Goal: Communication & Community: Answer question/provide support

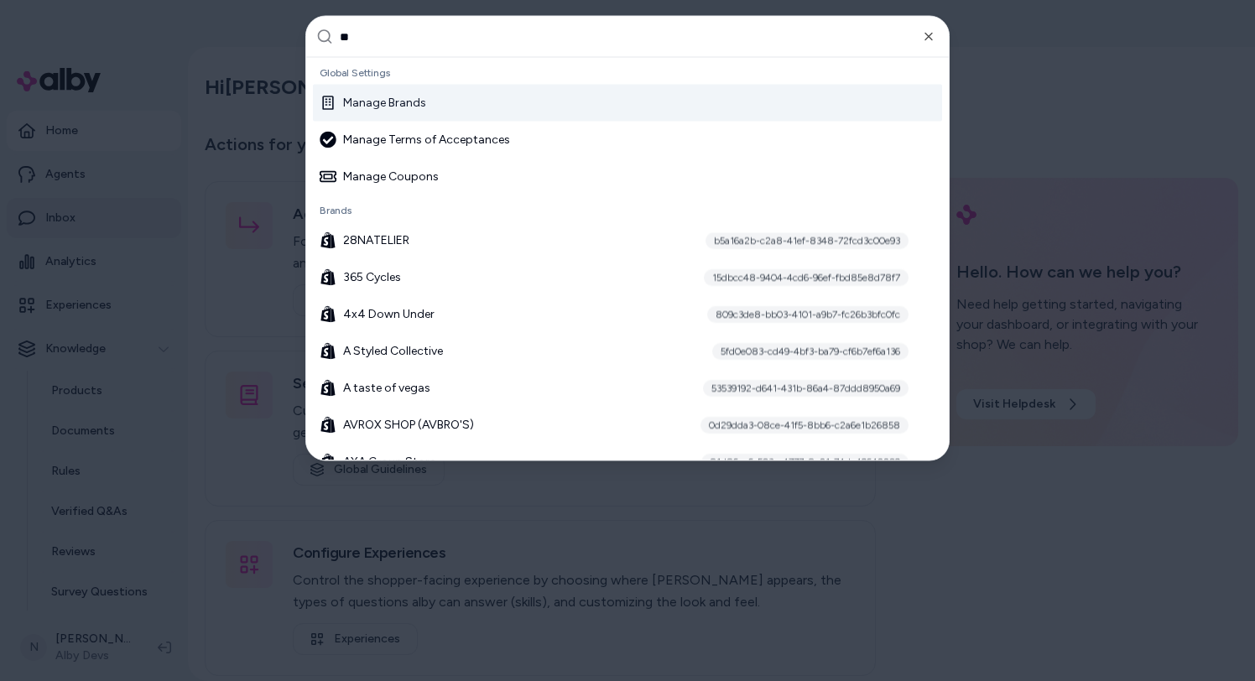
type input "***"
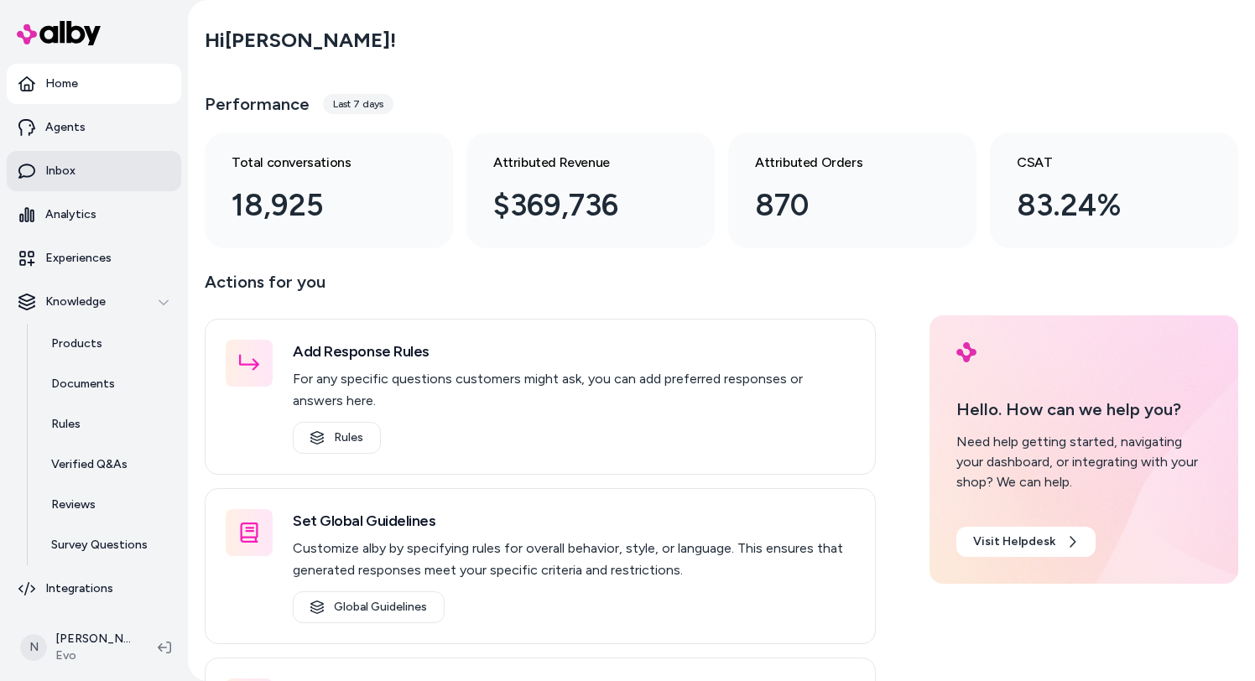
click at [112, 180] on link "Inbox" at bounding box center [94, 171] width 174 height 40
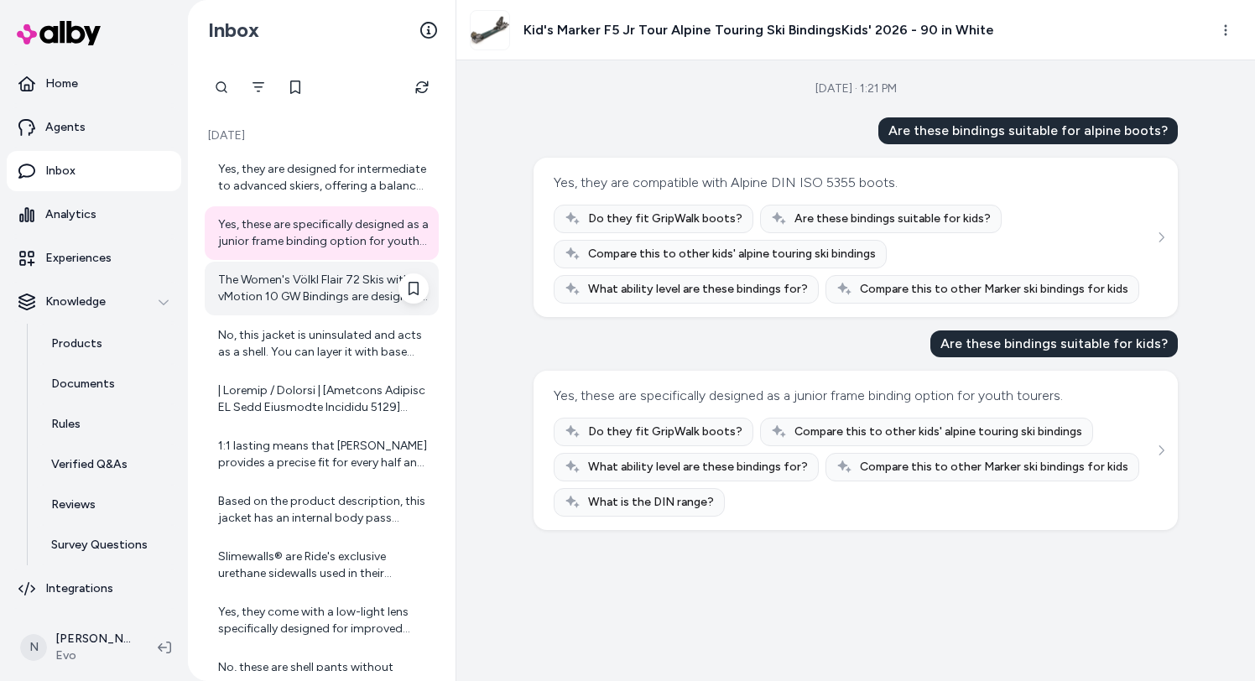
click at [304, 296] on div "The Women's Völkl Flair 72 Skis with vMotion 10 GW Bindings are designed primar…" at bounding box center [323, 289] width 211 height 34
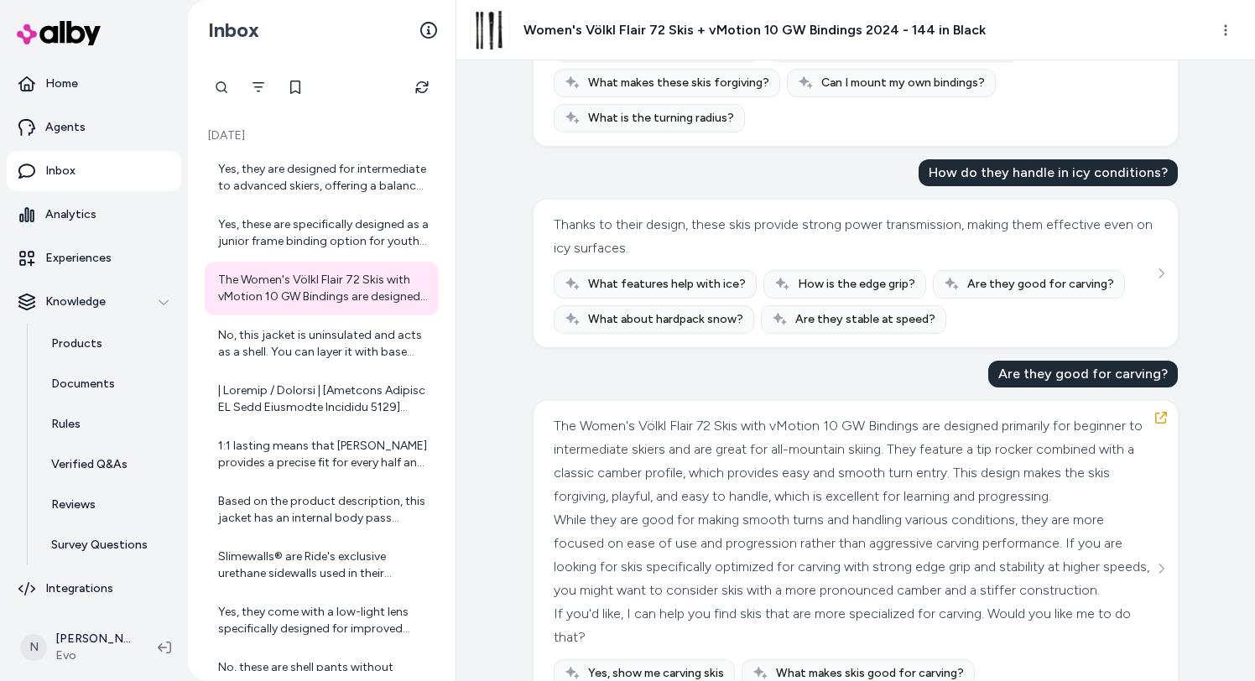
scroll to position [601, 0]
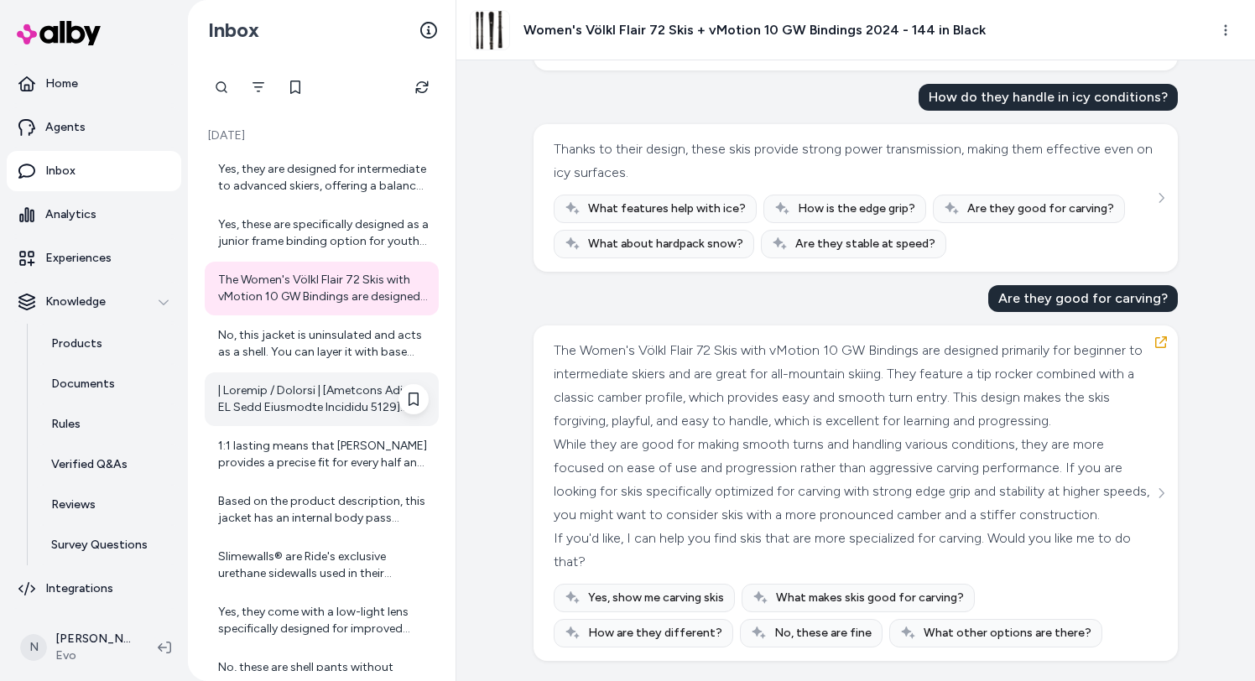
click at [336, 398] on div at bounding box center [323, 399] width 211 height 34
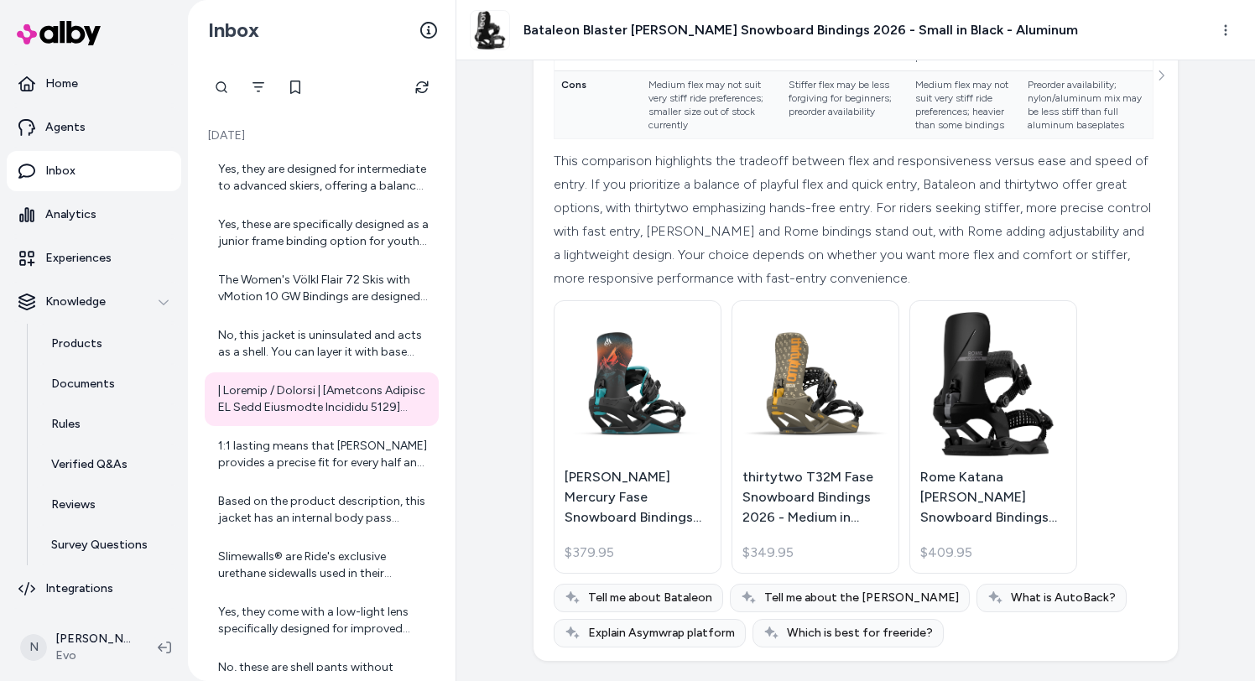
scroll to position [753, 0]
click at [331, 457] on div "1:1 lasting means that Burton provides a precise fit for every half and full si…" at bounding box center [323, 455] width 211 height 34
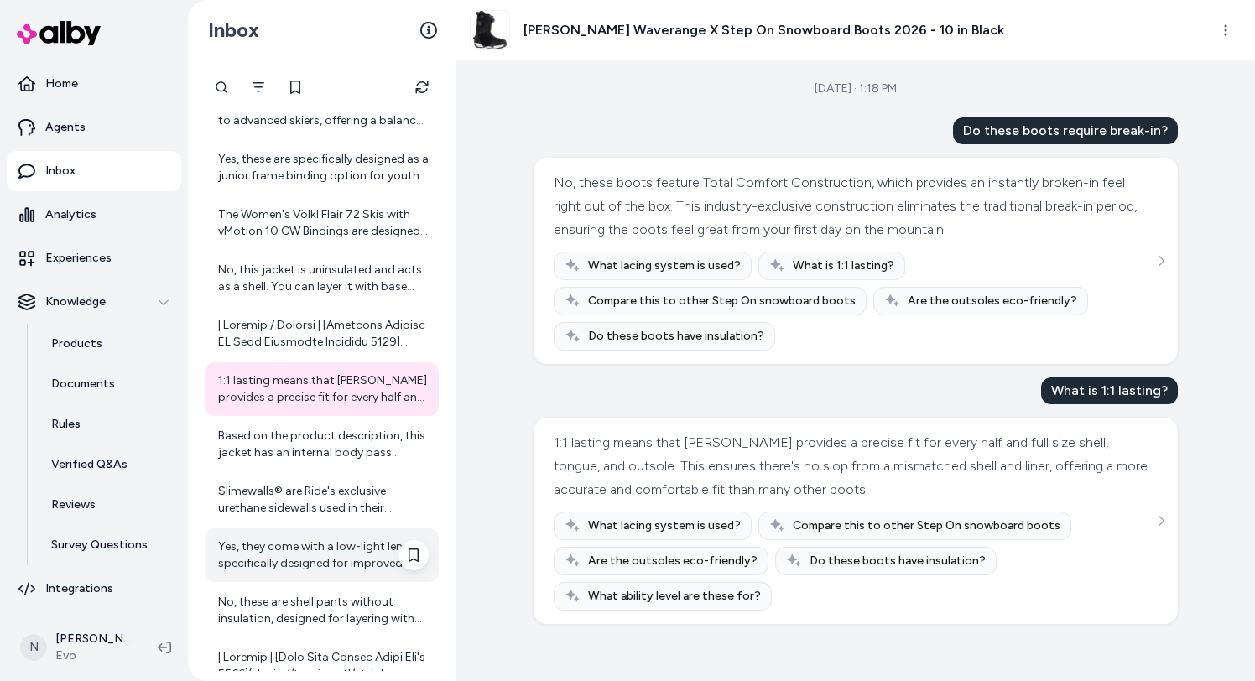
scroll to position [118, 0]
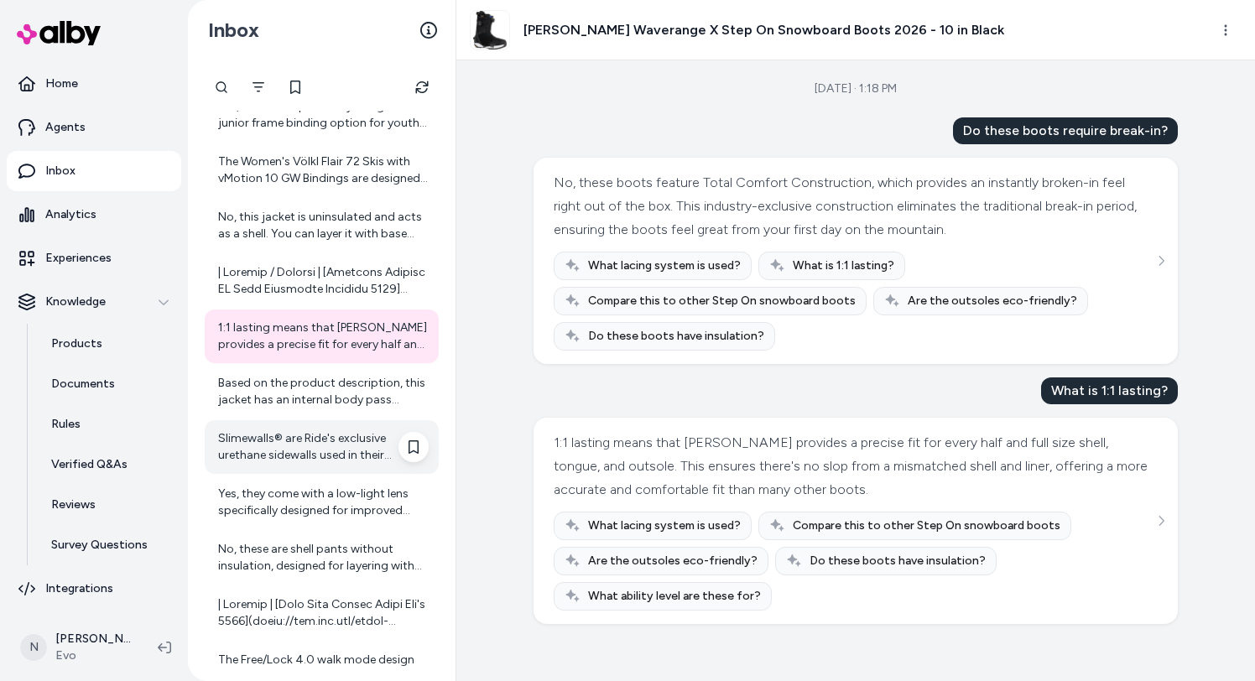
click at [332, 450] on div "Slimewalls® are Ride's exclusive urethane sidewalls used in their snowboards. T…" at bounding box center [323, 447] width 211 height 34
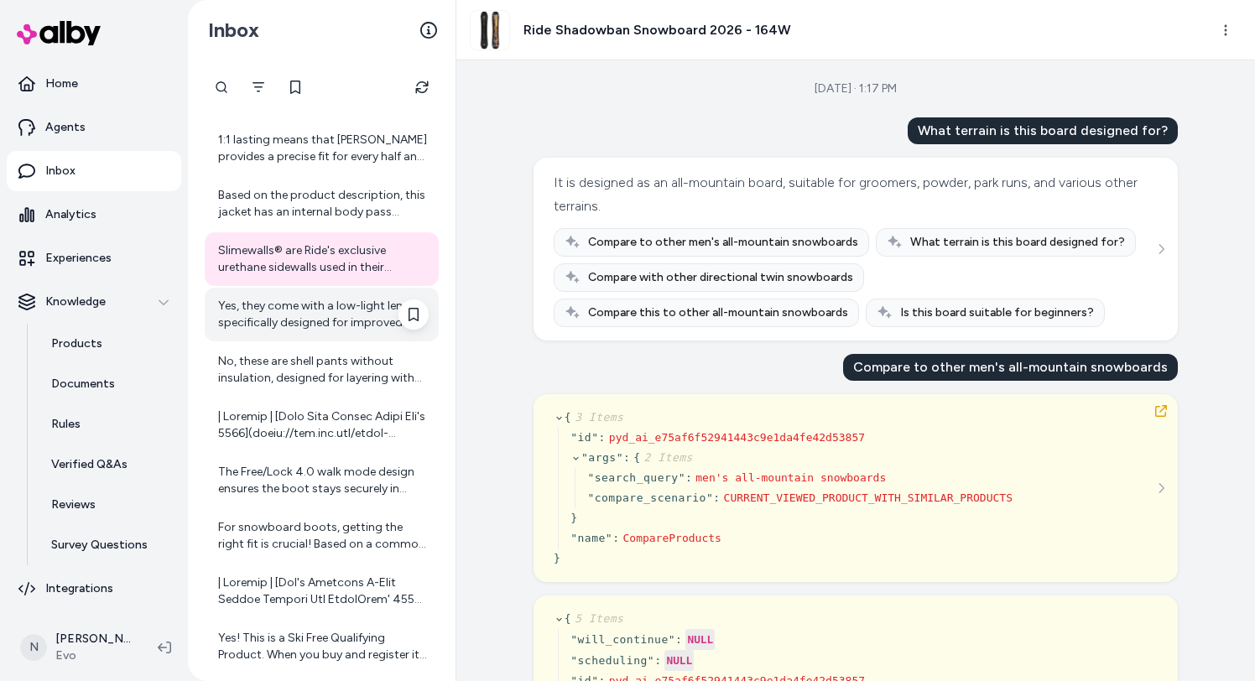
scroll to position [320, 0]
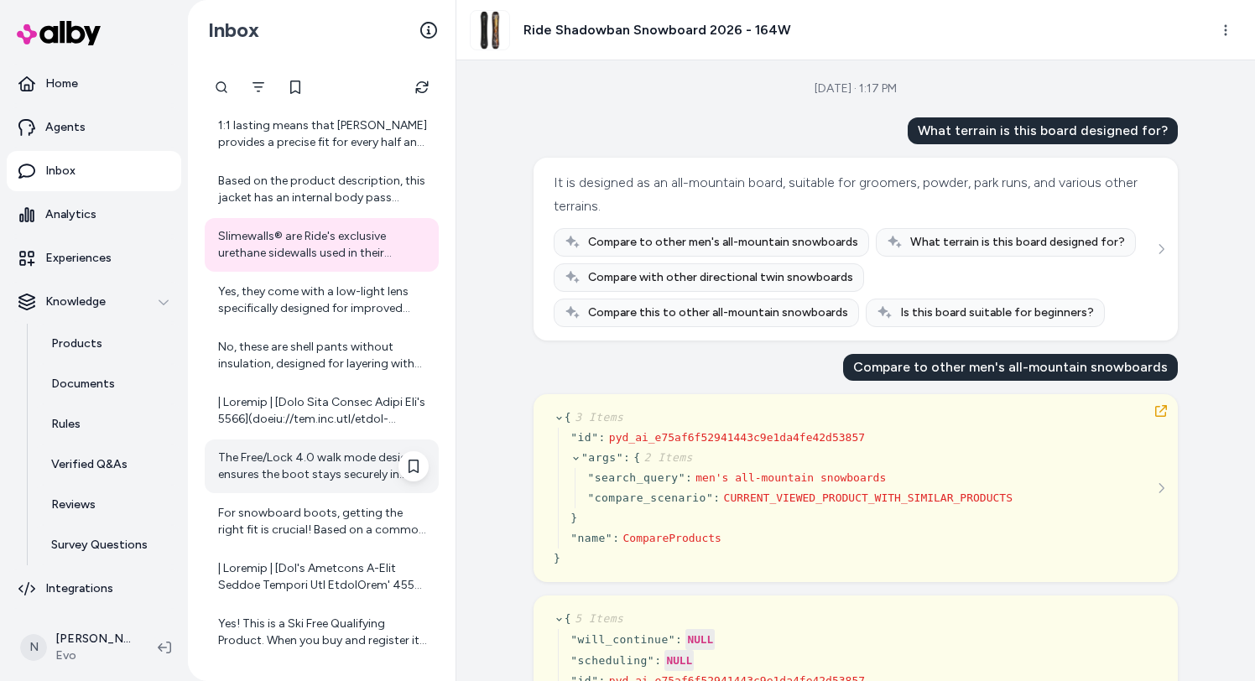
click at [330, 492] on div "The Free/Lock 4.0 walk mode design ensures the boot stays securely in place dur…" at bounding box center [322, 467] width 234 height 54
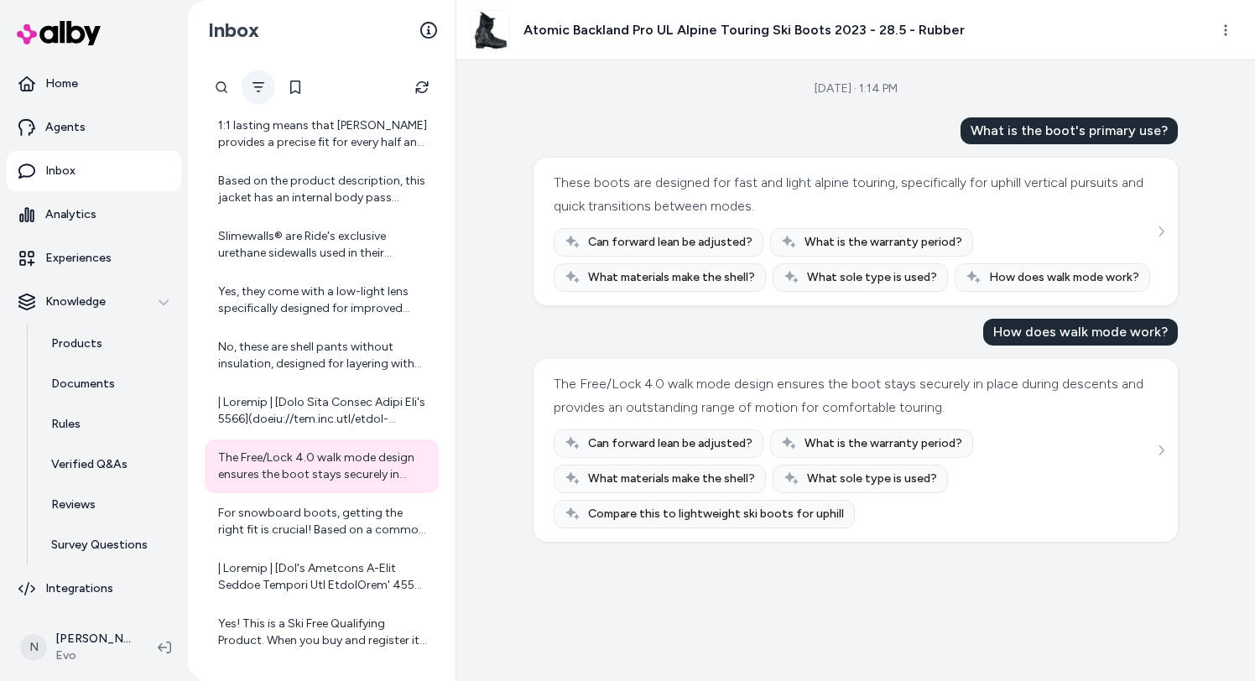
click at [260, 89] on icon "Filter" at bounding box center [258, 87] width 13 height 13
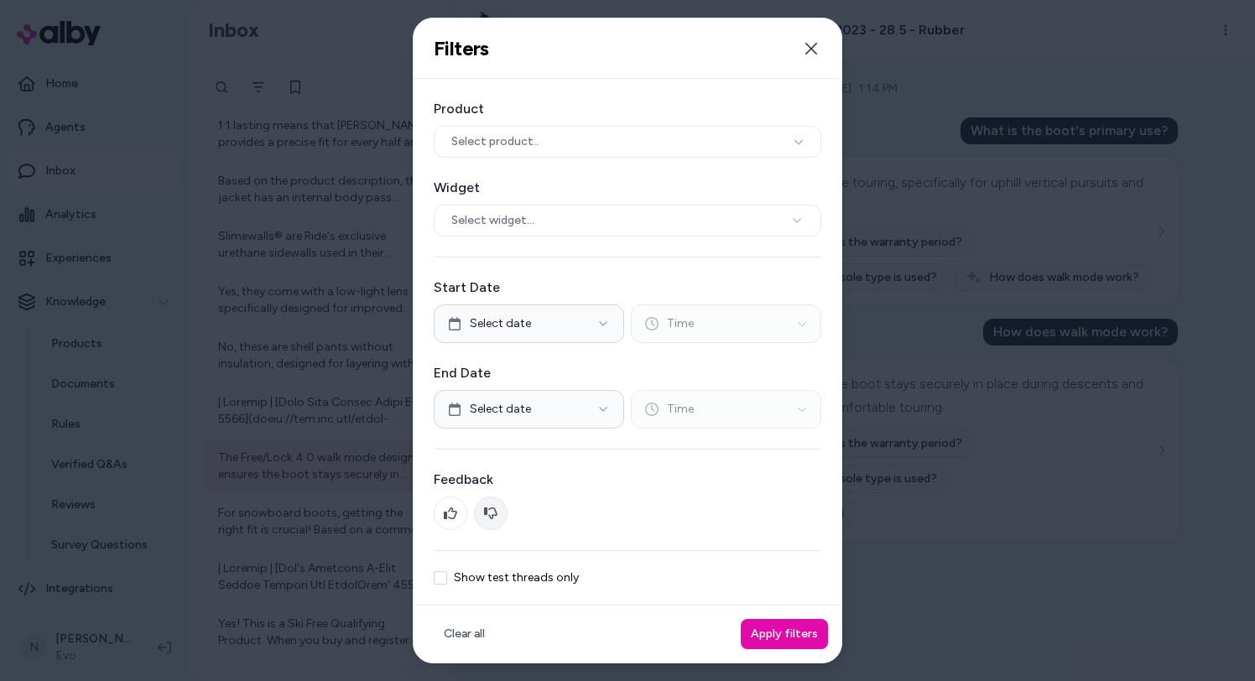
click at [492, 503] on button at bounding box center [491, 514] width 34 height 34
click at [778, 637] on button "Apply filters" at bounding box center [784, 634] width 87 height 30
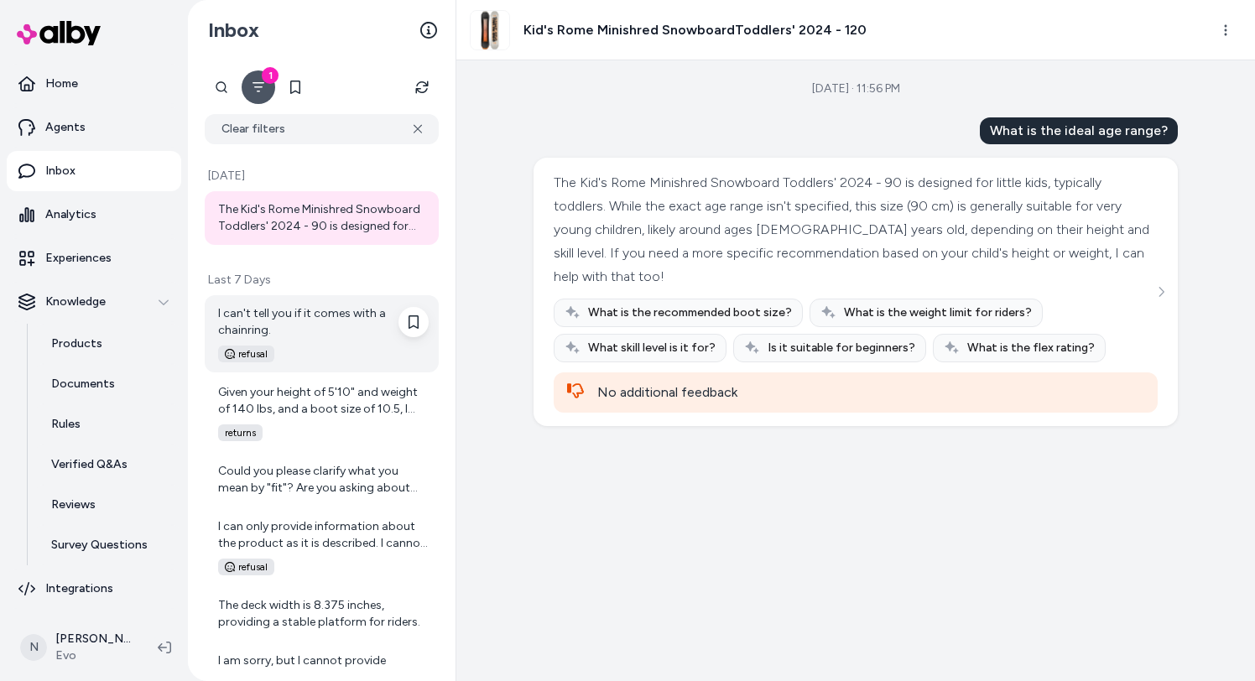
click at [315, 321] on div "I can't tell you if it comes with a chainring." at bounding box center [323, 322] width 211 height 34
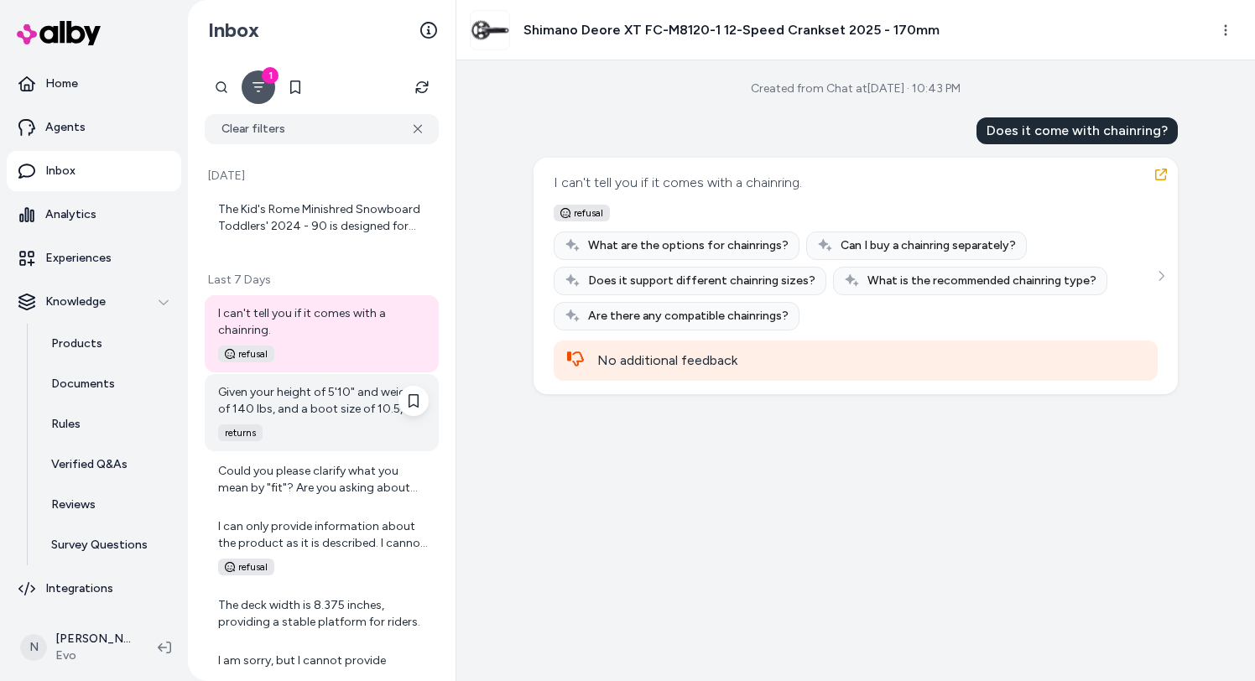
click at [313, 412] on div "Given your height of 5'10" and weight of 140 lbs, and a boot size of 10.5, I wo…" at bounding box center [323, 401] width 211 height 34
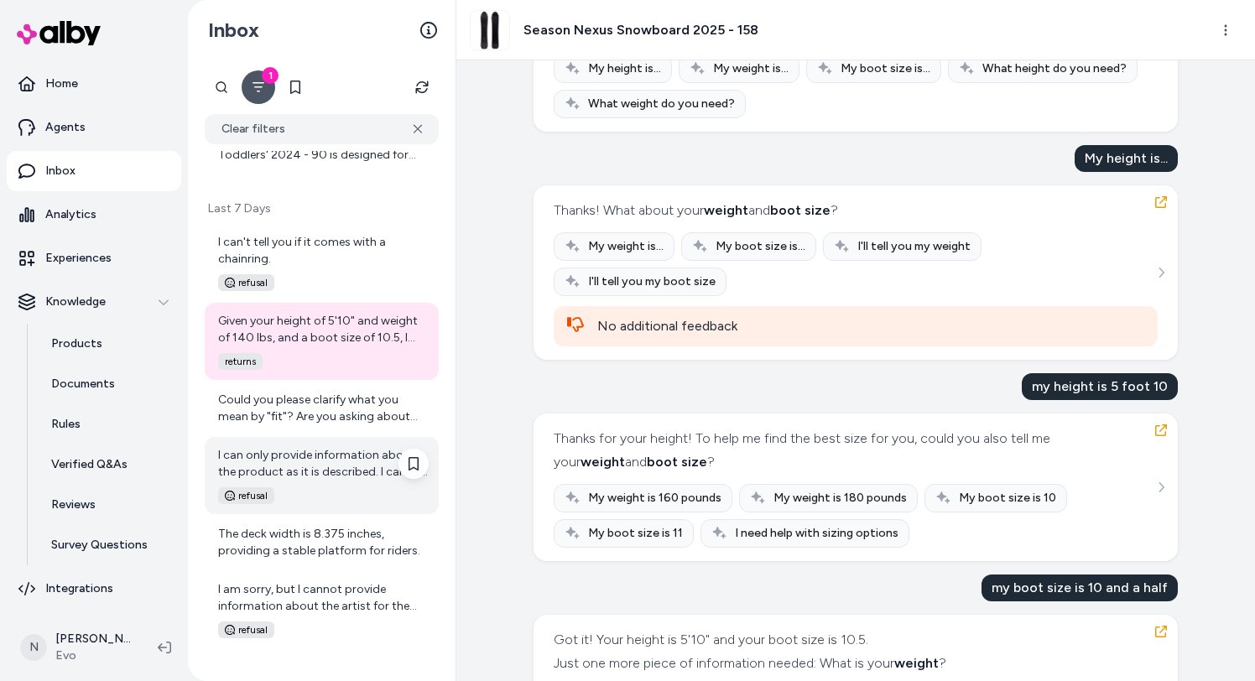
scroll to position [74, 0]
click at [340, 485] on div "refusal" at bounding box center [318, 493] width 221 height 17
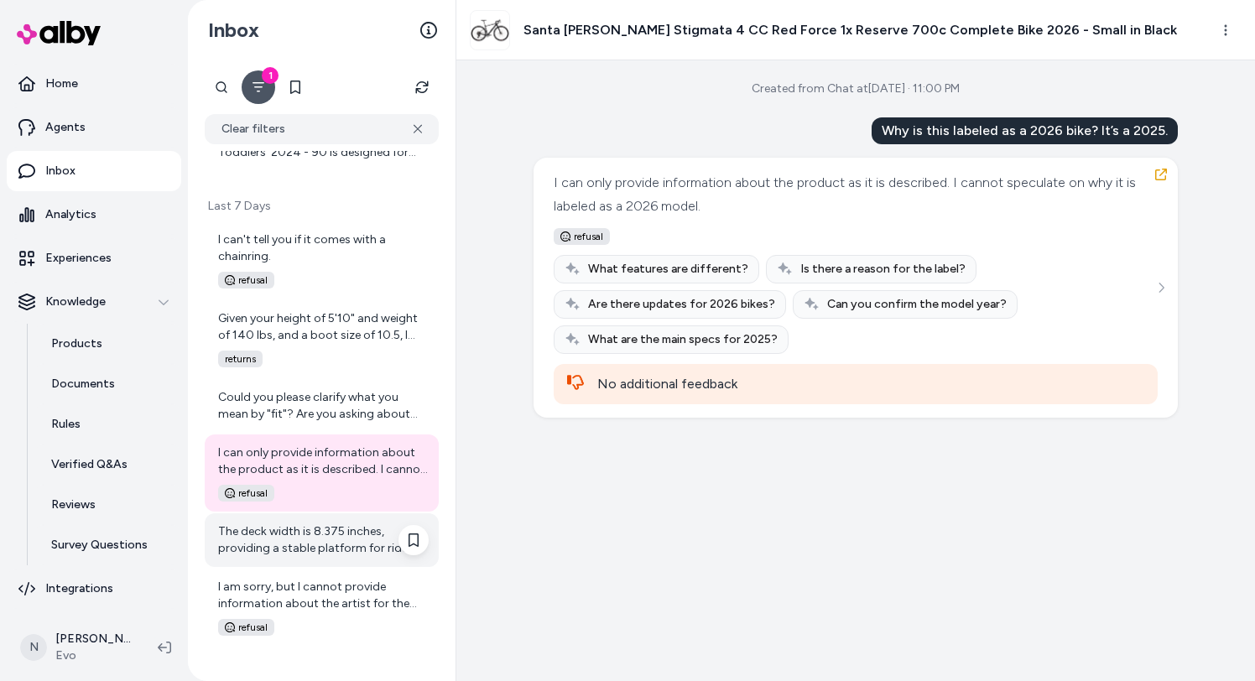
click at [328, 531] on div "The deck width is 8.375 inches, providing a stable platform for riders." at bounding box center [323, 540] width 211 height 34
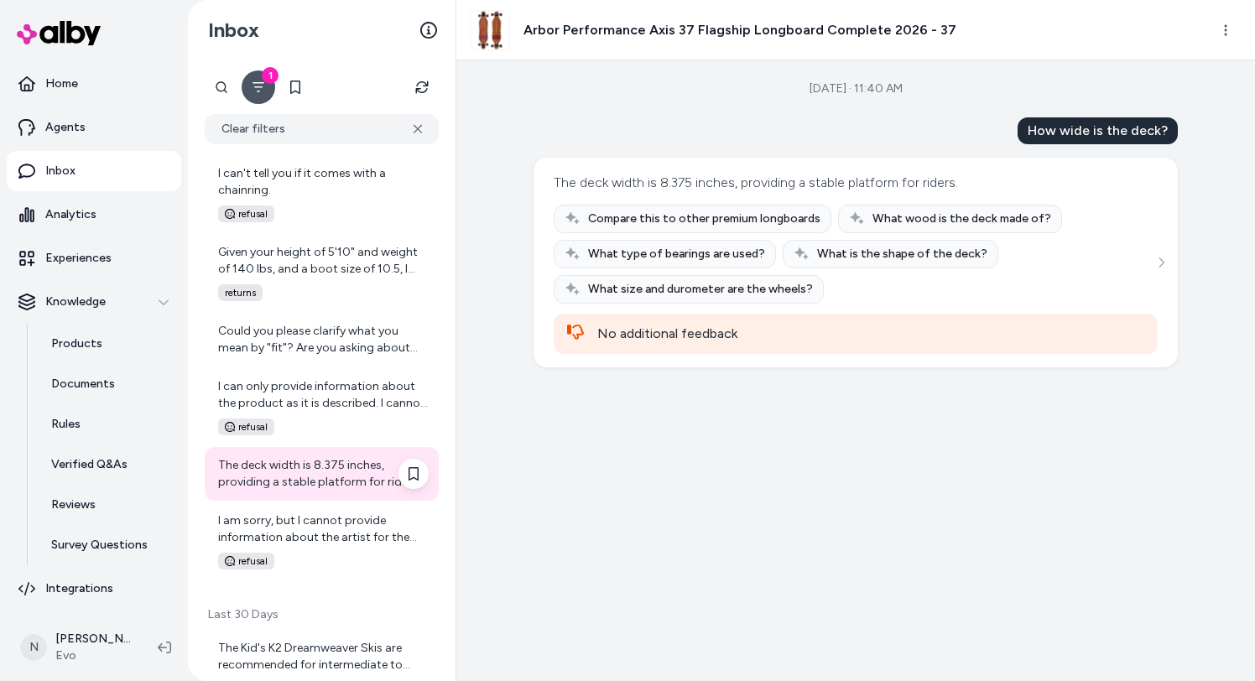
scroll to position [163, 0]
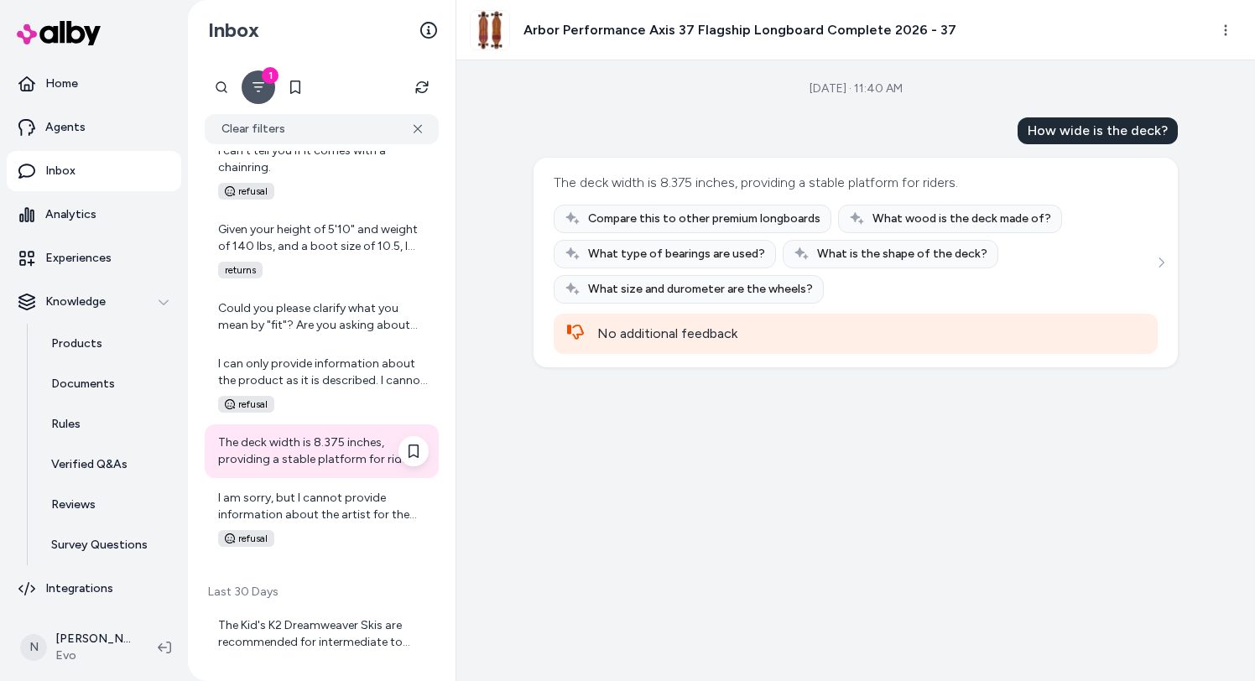
click at [328, 530] on div "refusal" at bounding box center [318, 538] width 221 height 17
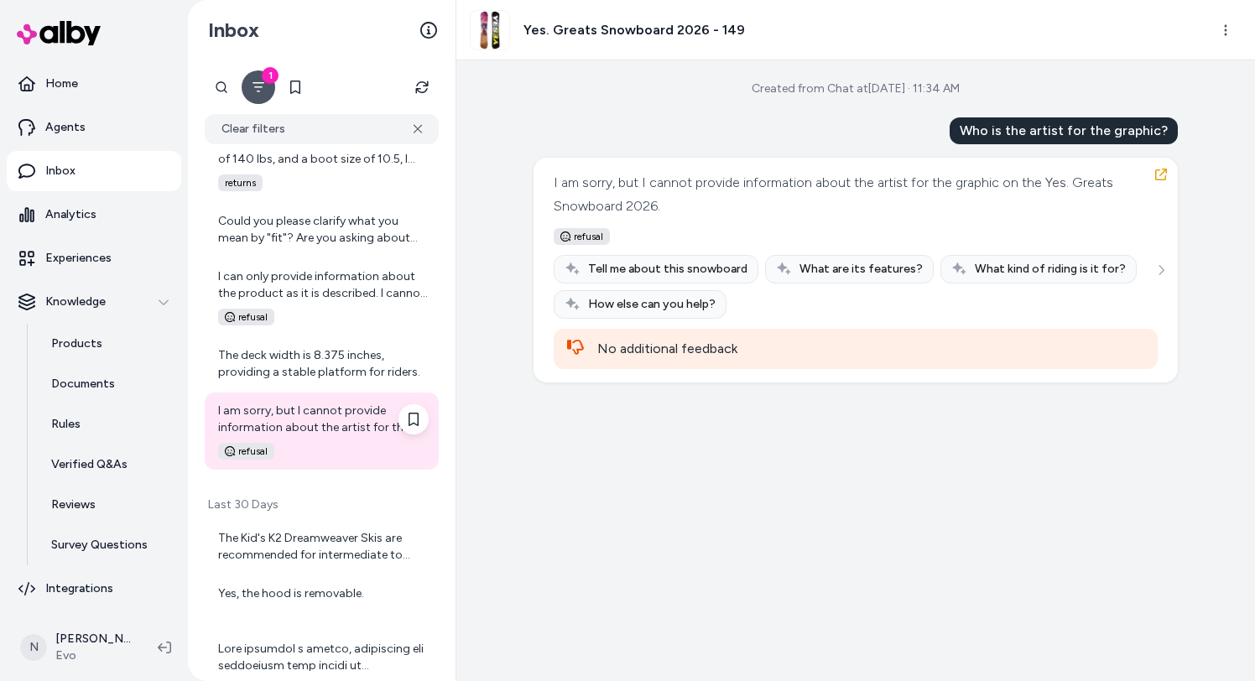
scroll to position [331, 0]
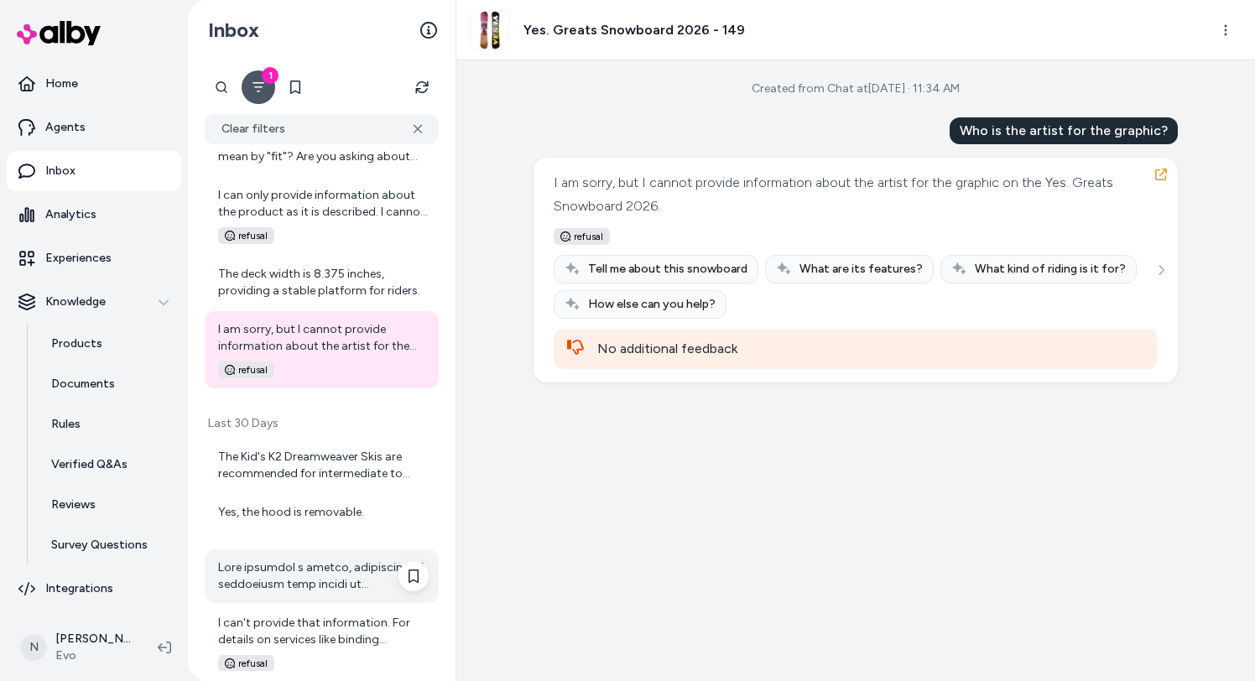
click at [323, 567] on div at bounding box center [323, 576] width 211 height 34
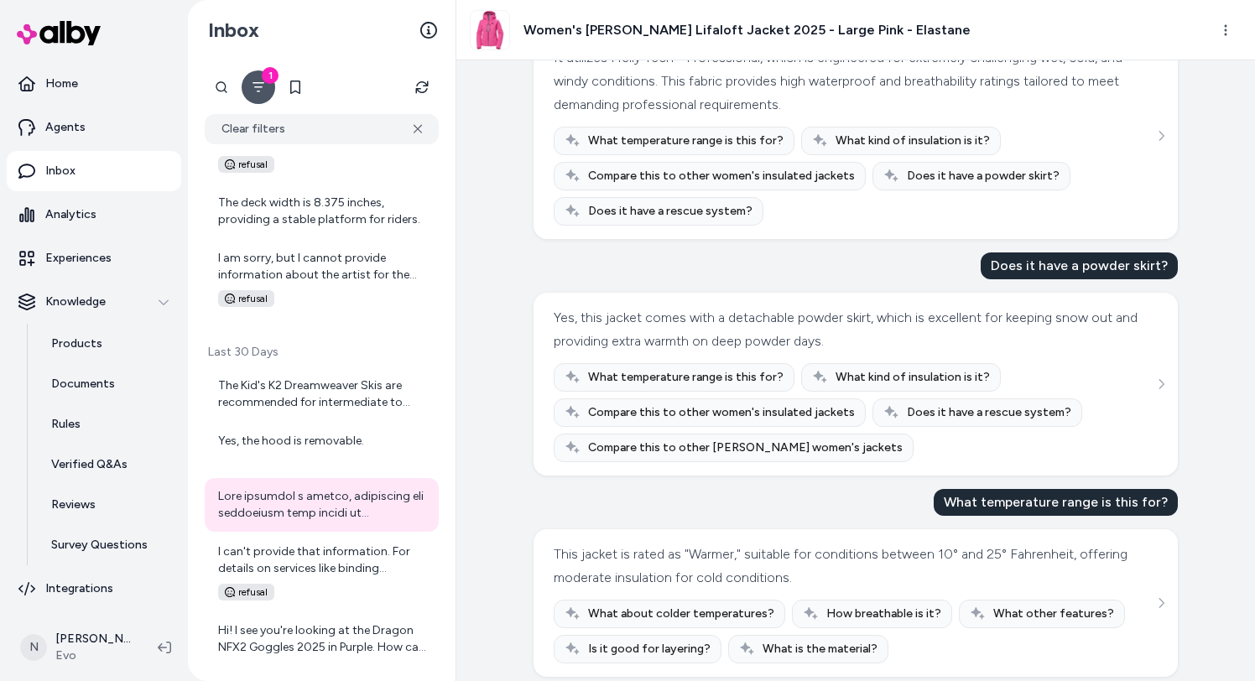
scroll to position [599, 0]
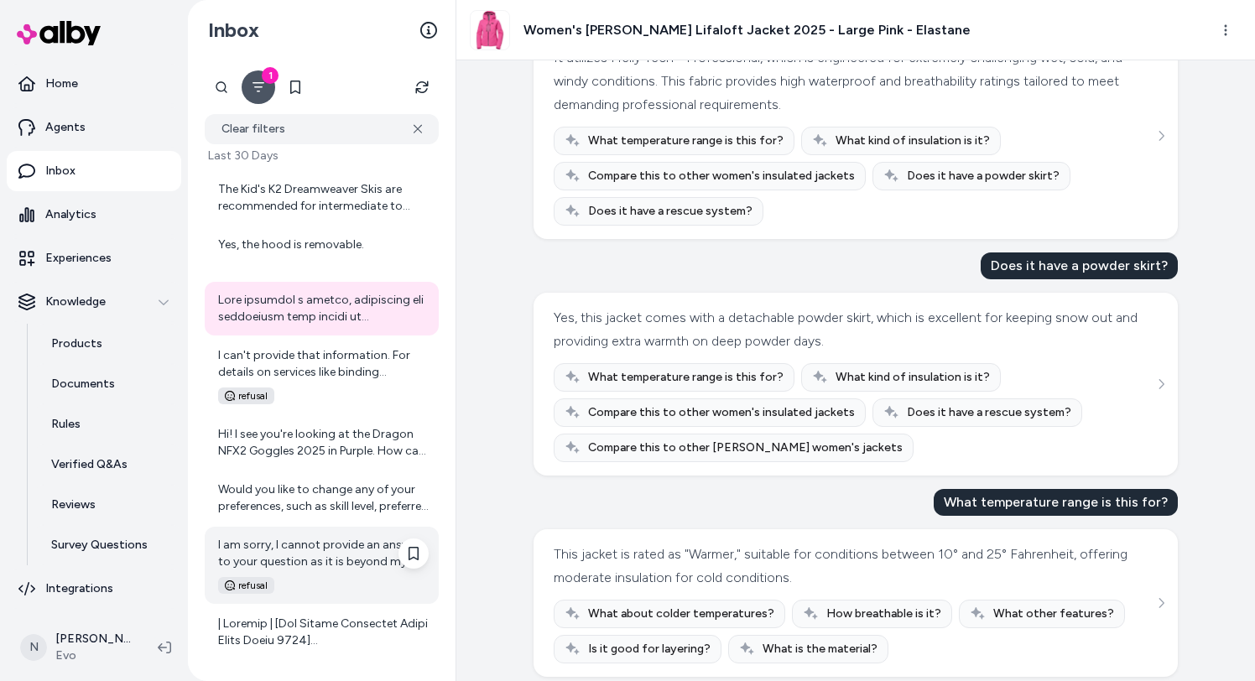
click at [352, 574] on div "I am sorry, I cannot provide an answer to your question as it is beyond my curr…" at bounding box center [322, 565] width 234 height 77
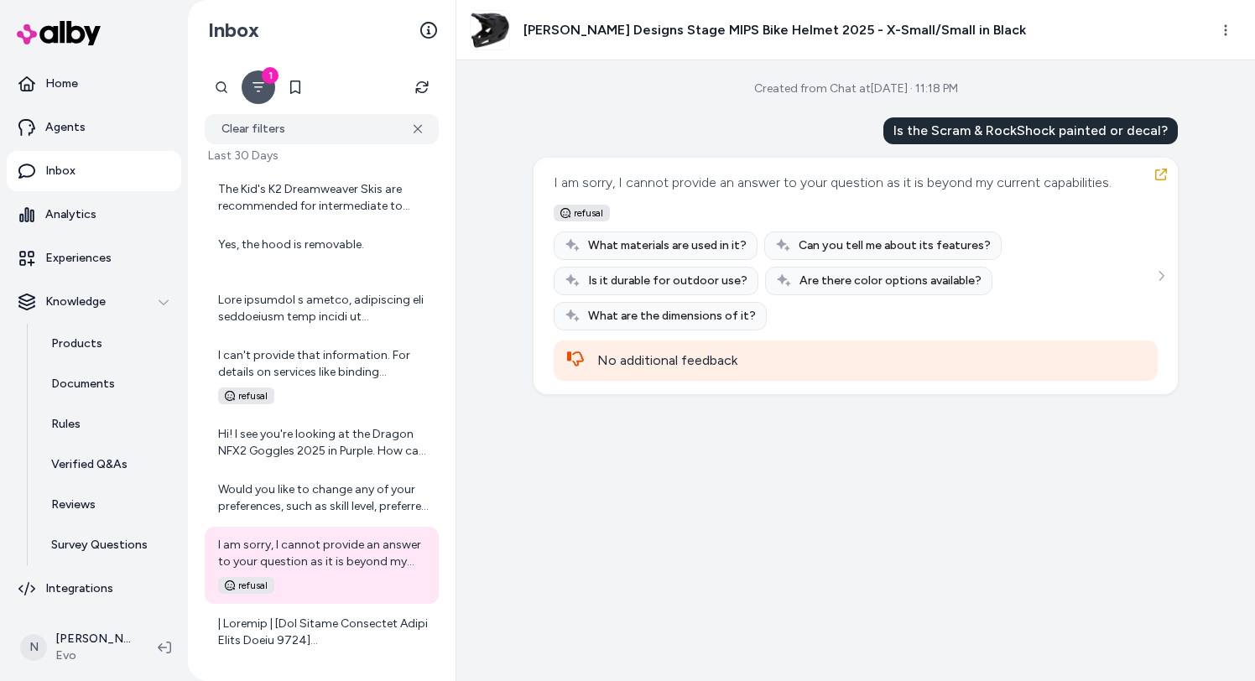
click at [266, 96] on button "1" at bounding box center [259, 87] width 34 height 34
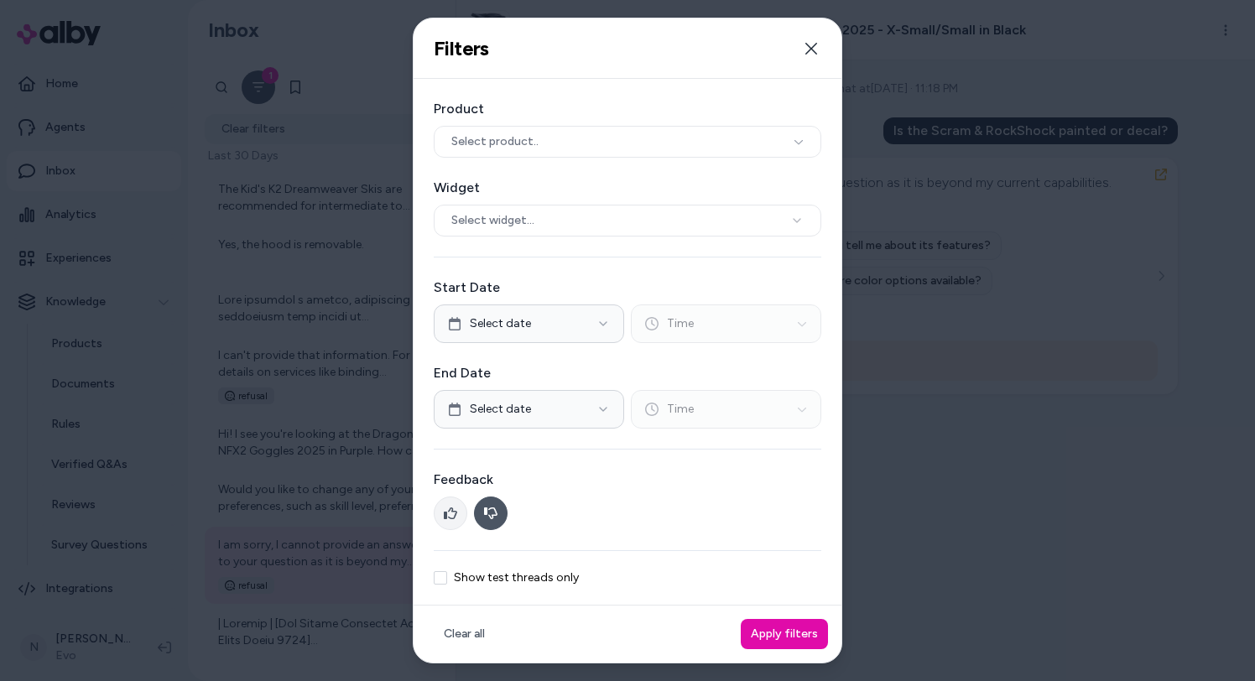
click at [444, 509] on icon at bounding box center [450, 513] width 13 height 13
click at [767, 624] on button "Apply filters" at bounding box center [784, 634] width 87 height 30
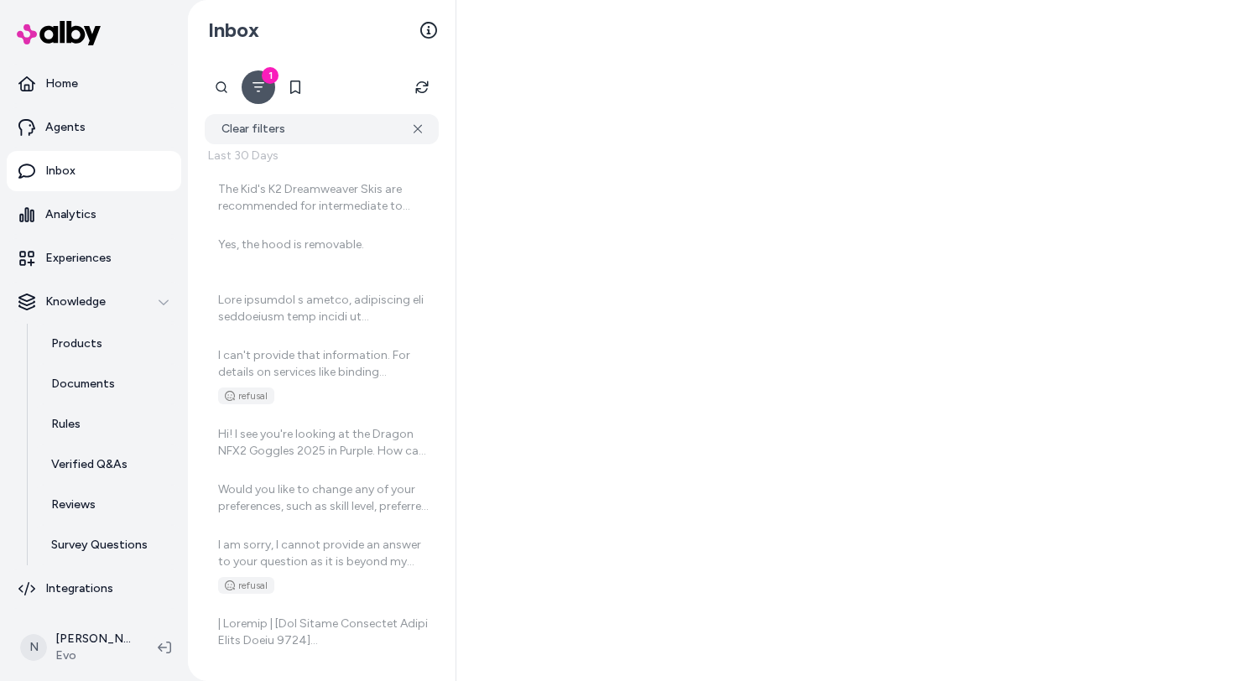
scroll to position [456, 0]
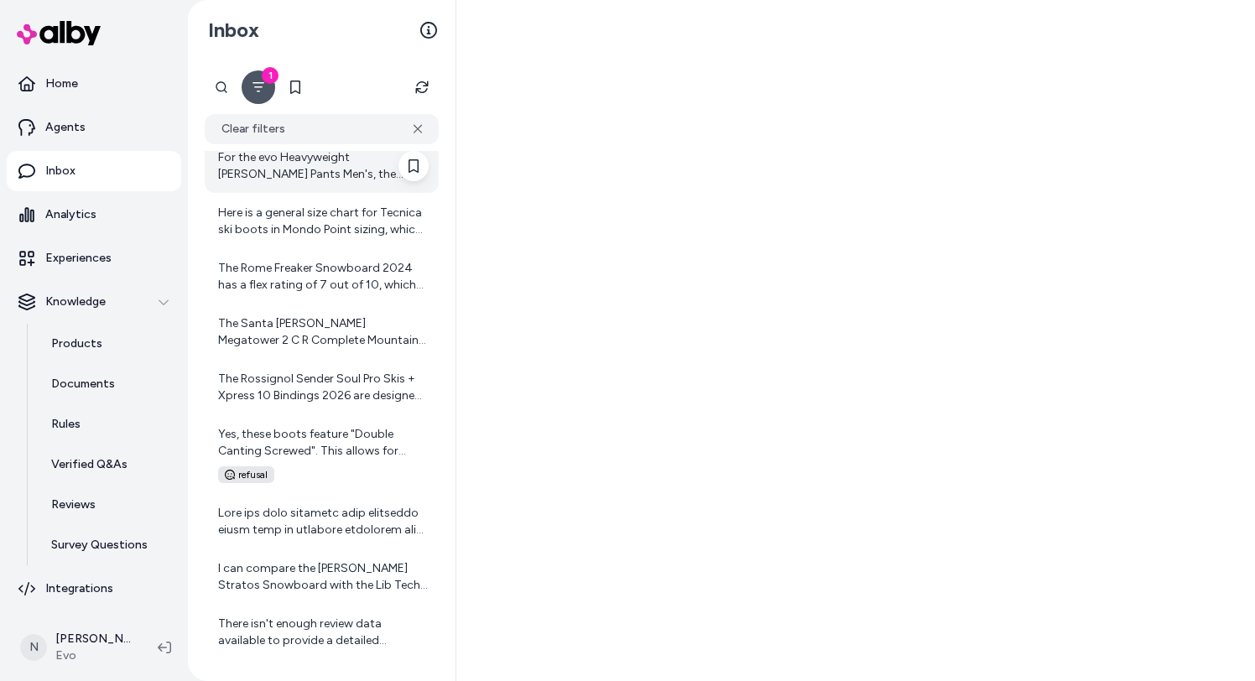
click at [344, 176] on div "For the evo Heavyweight Merino Wool Pants Men's, the sizing follows a regular f…" at bounding box center [323, 166] width 211 height 34
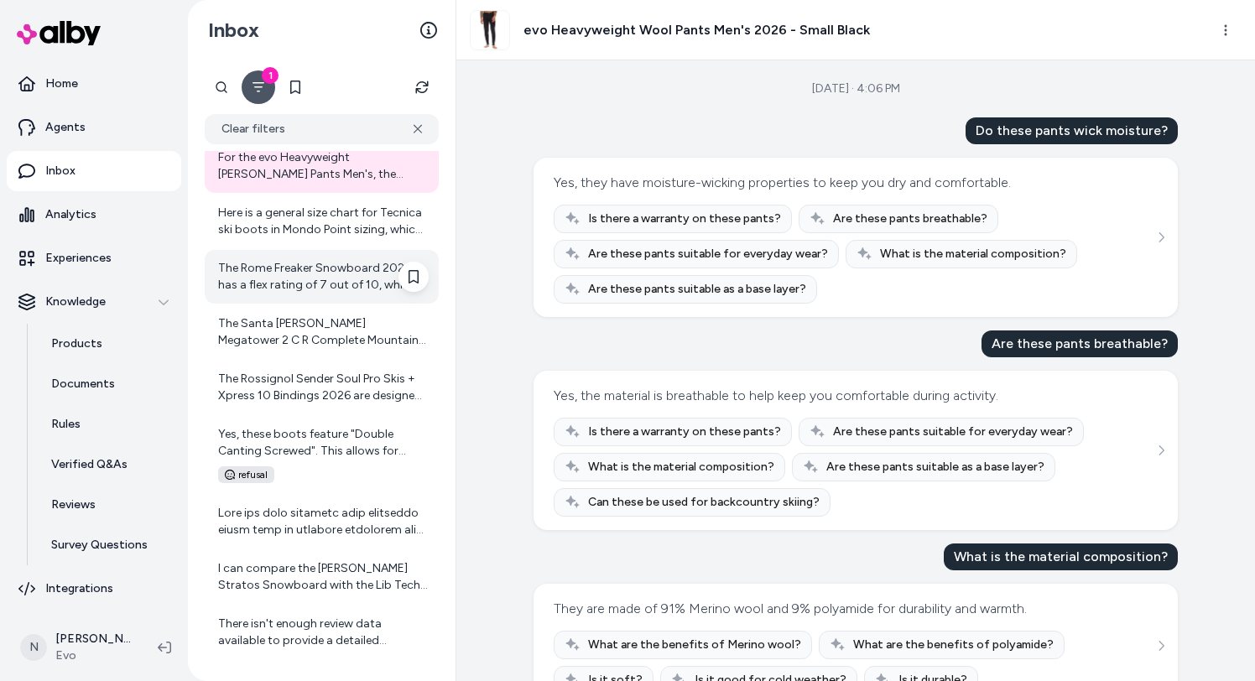
click at [338, 273] on div "The Rome Freaker Snowboard 2024 has a flex rating of 7 out of 10, which means i…" at bounding box center [323, 277] width 211 height 34
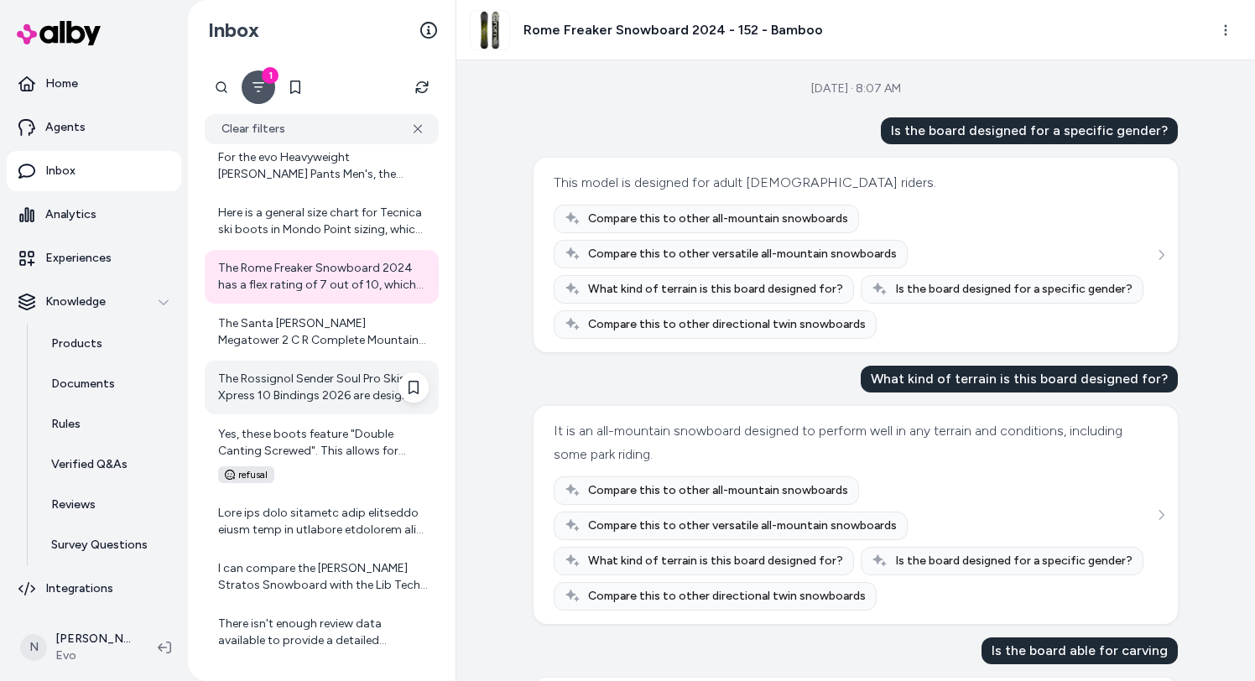
click at [319, 401] on div "The Rossignol Sender Soul Pro Skis + Xpress 10 Bindings 2026 are designed for i…" at bounding box center [323, 388] width 211 height 34
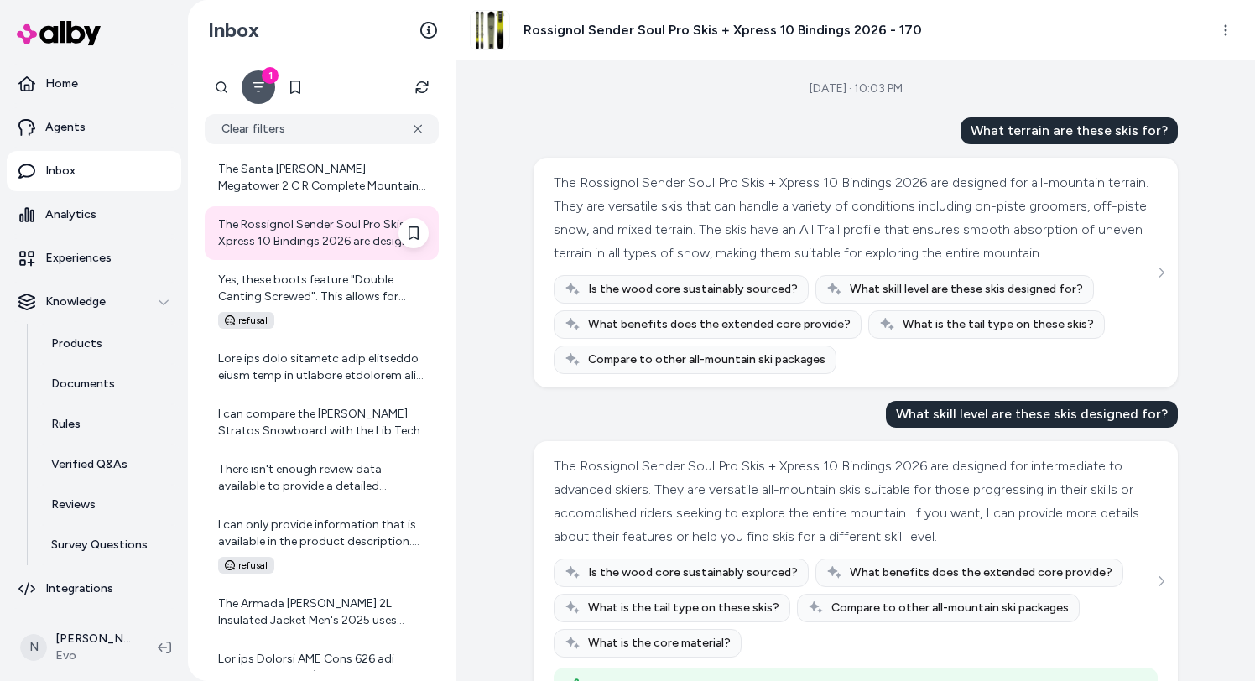
scroll to position [755, 0]
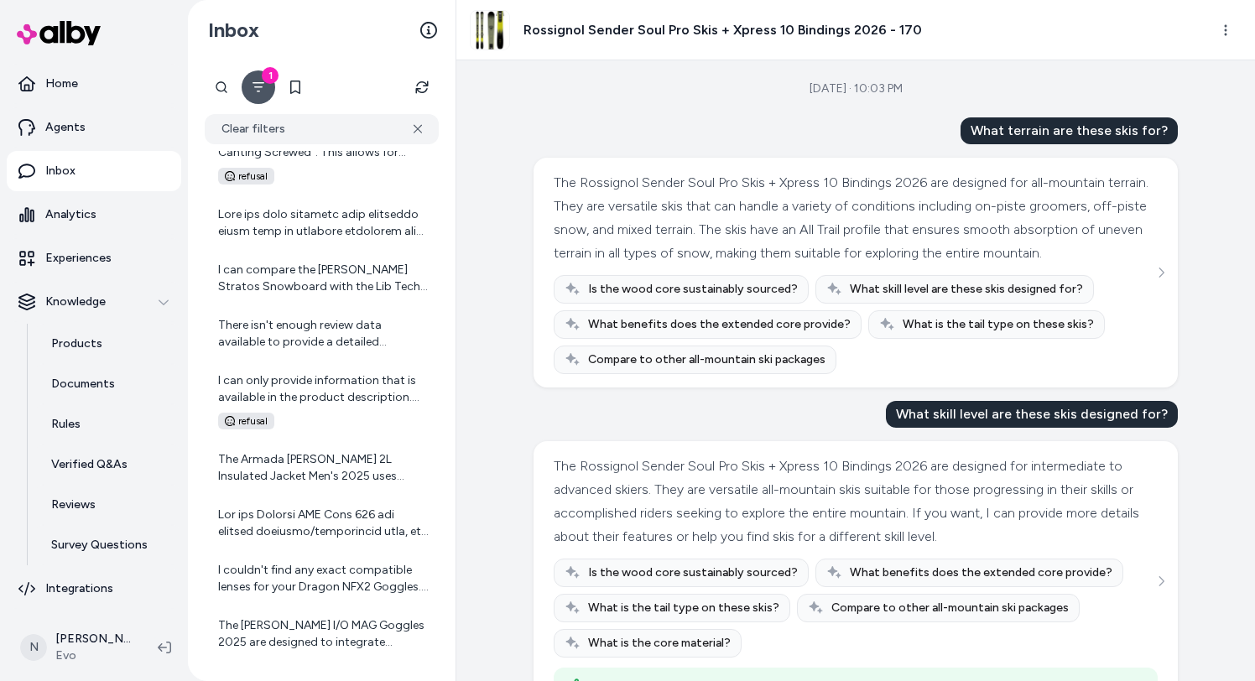
click at [319, 401] on div "I can only provide information that is available in the product description. Th…" at bounding box center [323, 389] width 211 height 34
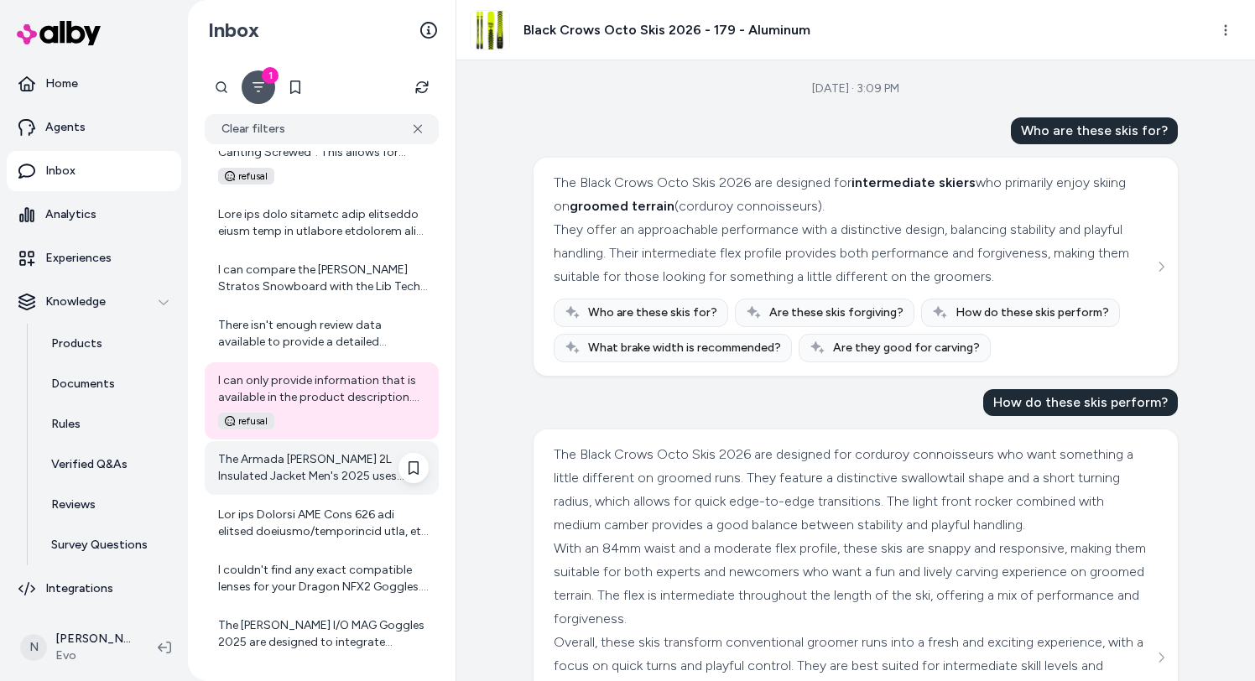
click at [299, 481] on div "The Armada Reedy 2L Insulated Jacket Men's 2025 uses synthetic insulation. Spec…" at bounding box center [323, 468] width 211 height 34
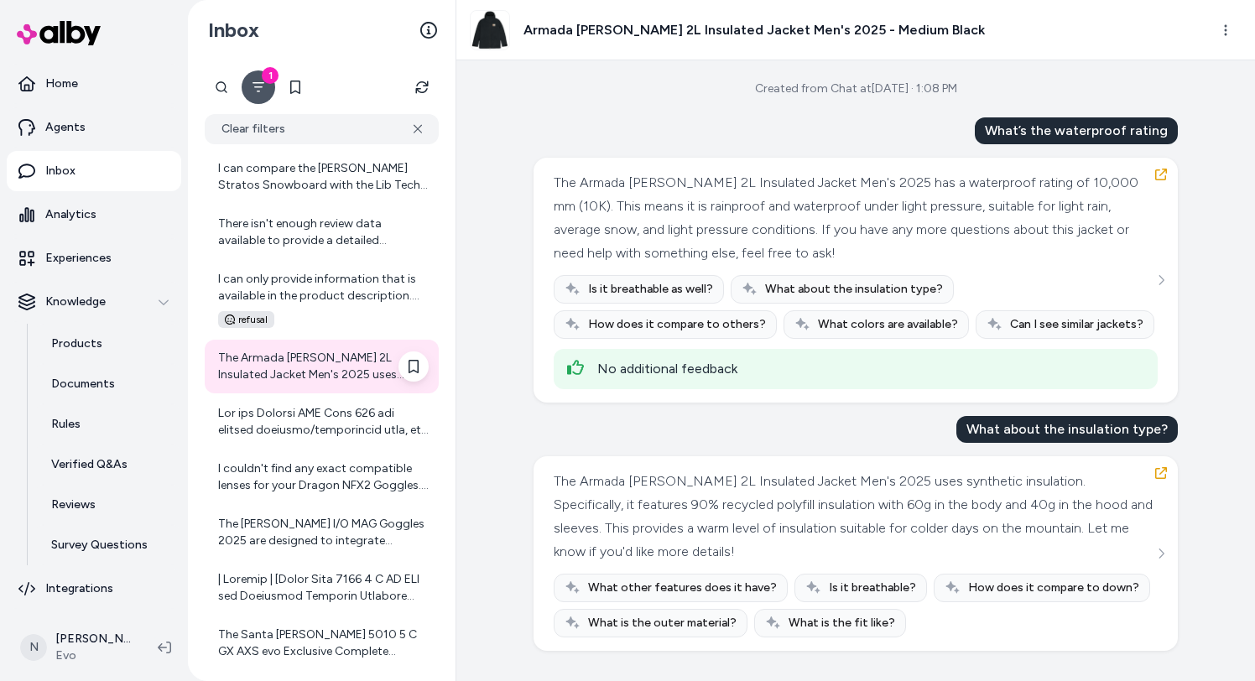
scroll to position [1019, 0]
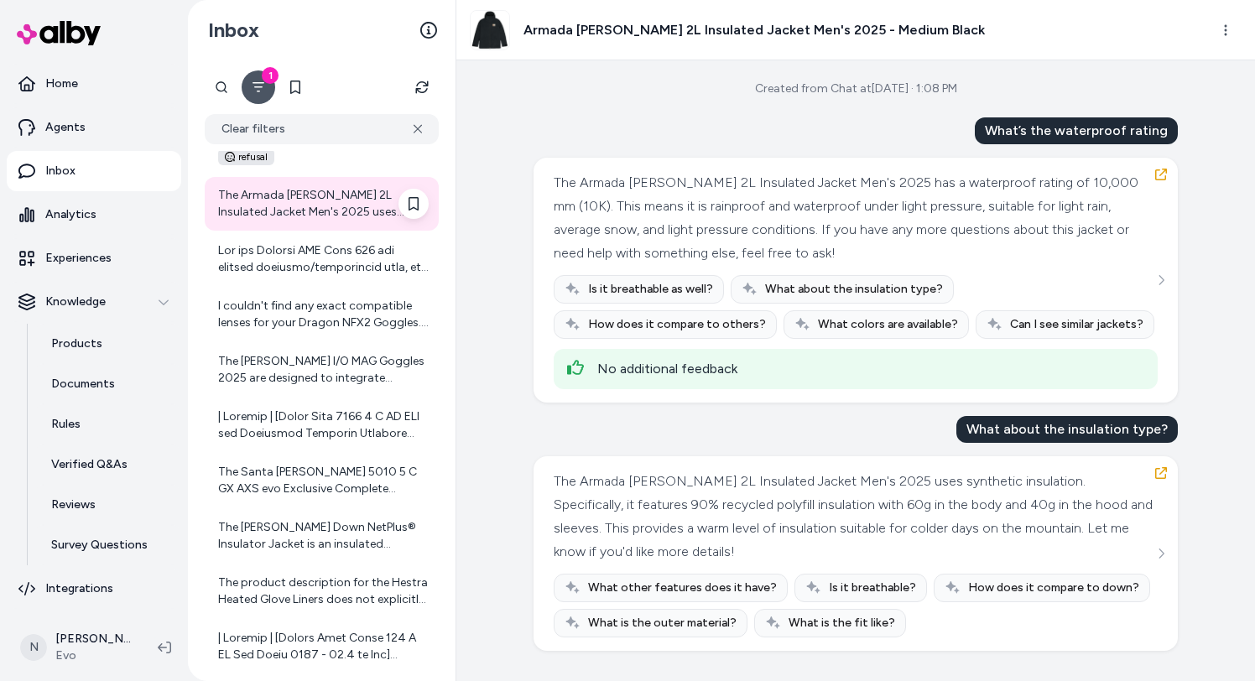
click at [299, 481] on div "The Santa Cruz 5010 5 C GX AXS evo Exclusive Complete Mountain Bike comes with …" at bounding box center [323, 481] width 211 height 34
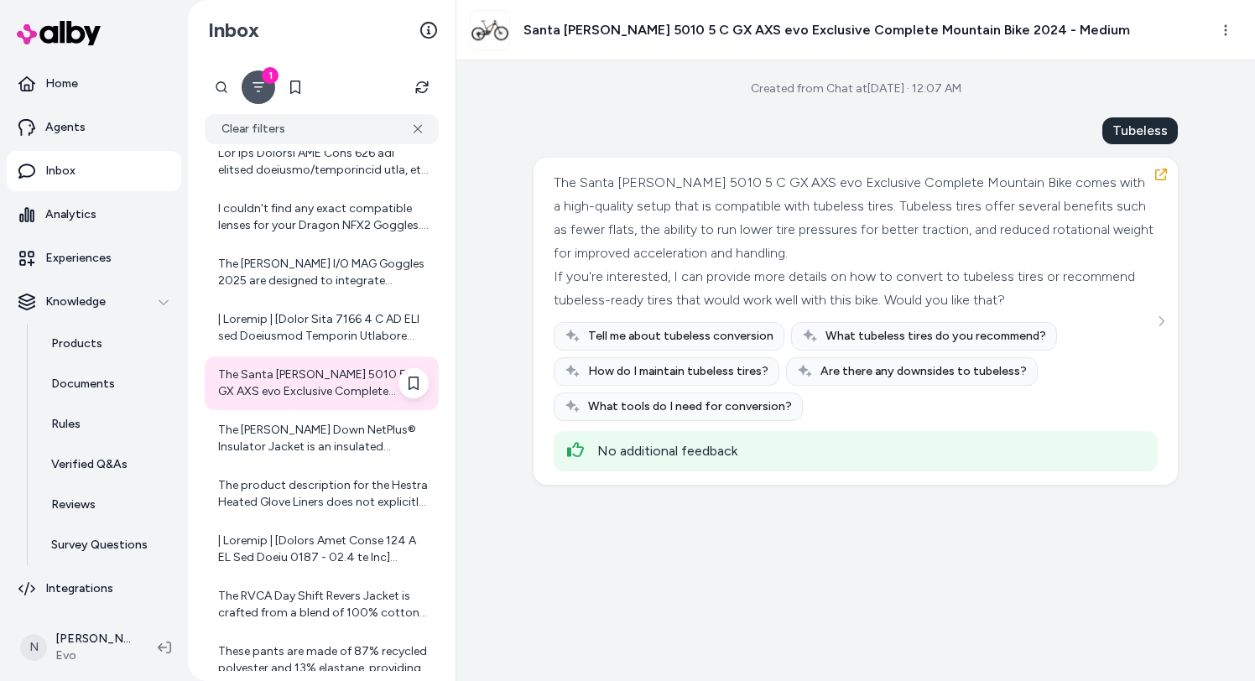
scroll to position [1193, 0]
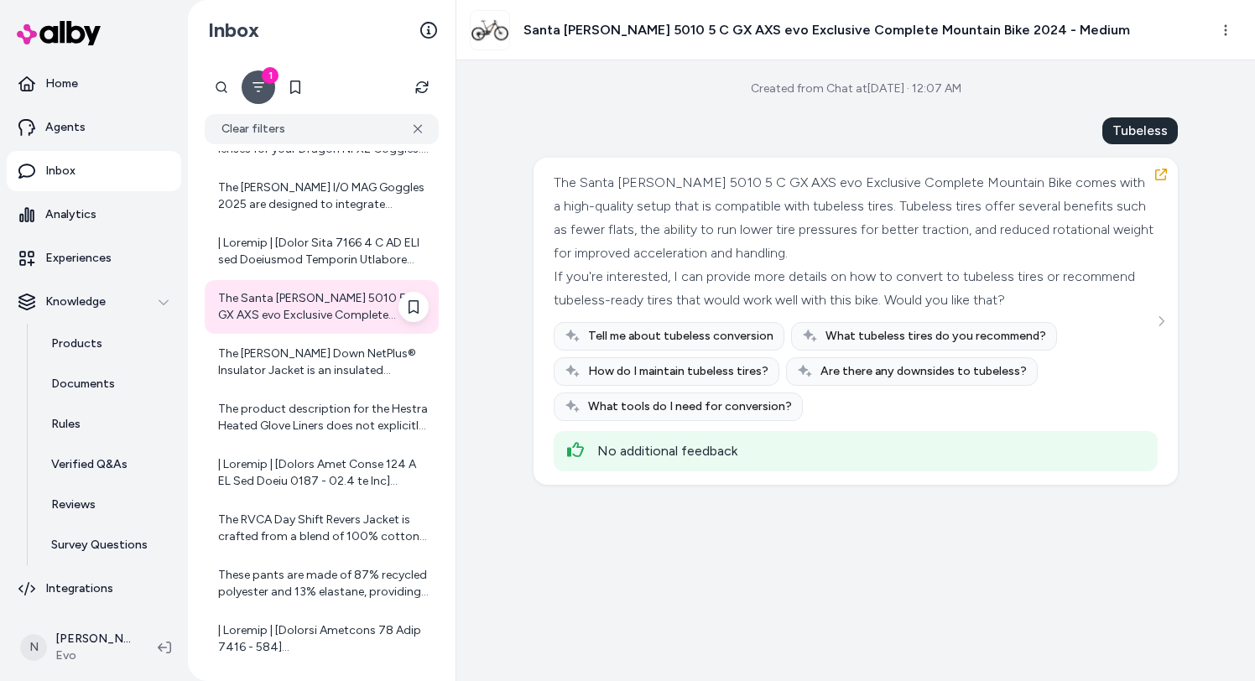
click at [299, 496] on div at bounding box center [322, 473] width 234 height 54
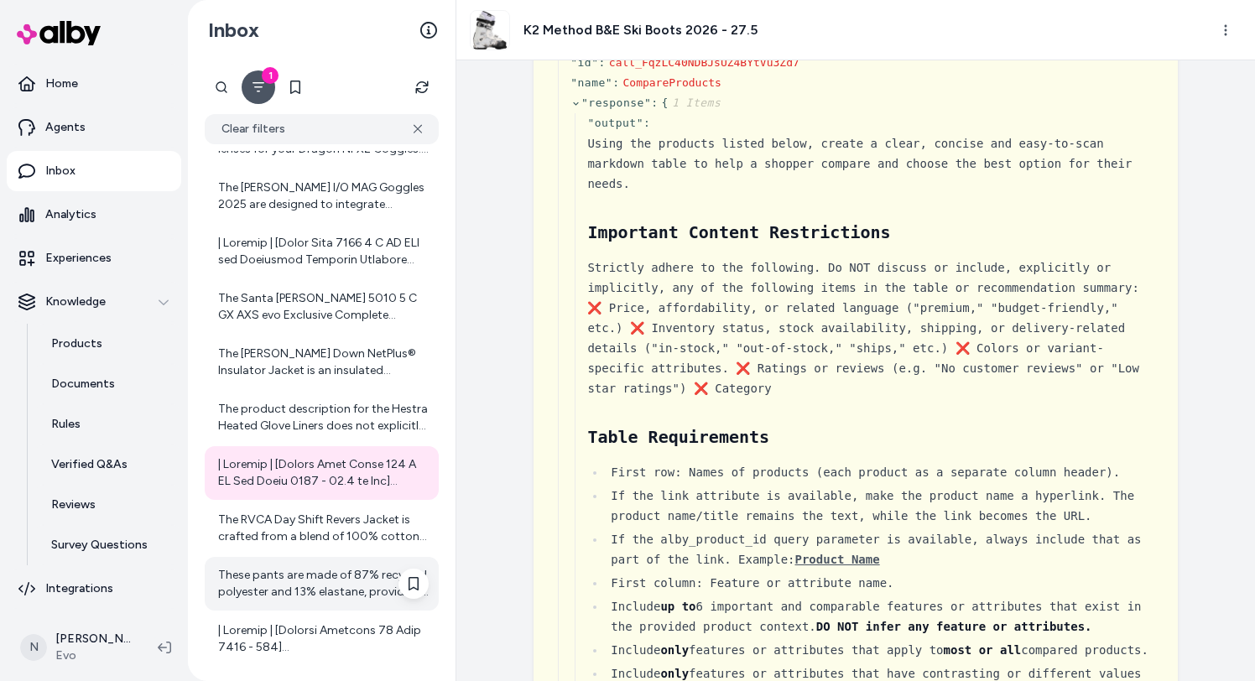
scroll to position [1310, 0]
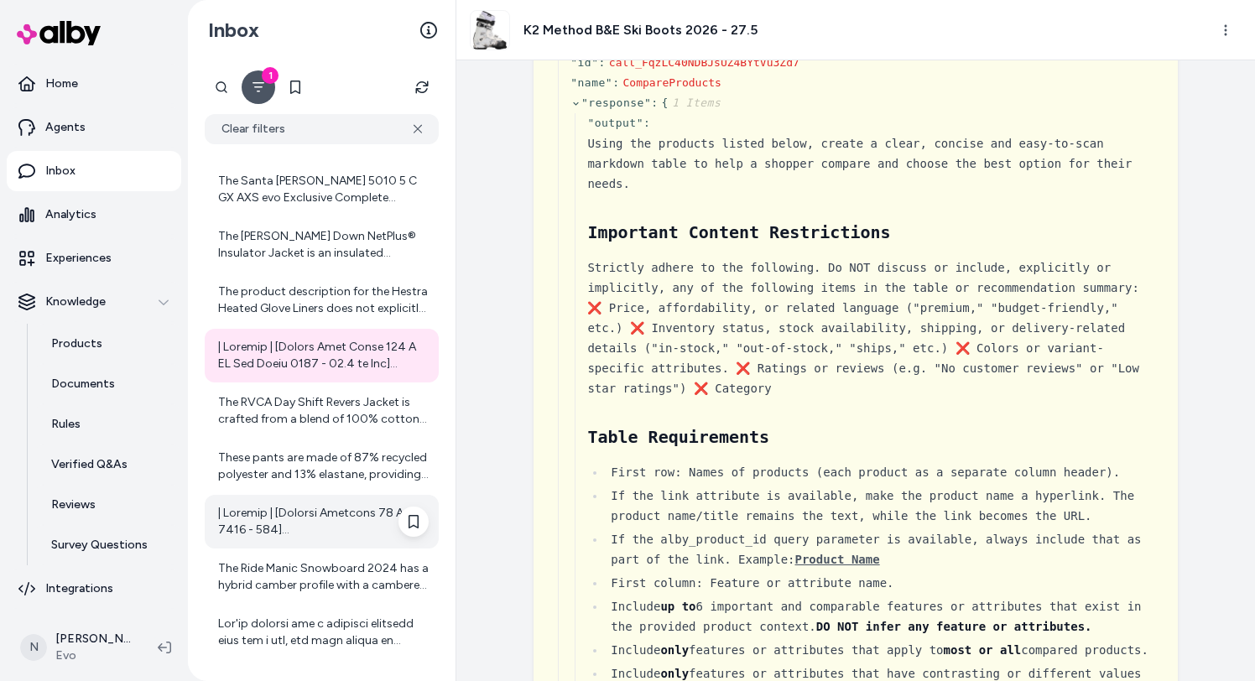
click at [343, 548] on div at bounding box center [322, 522] width 234 height 54
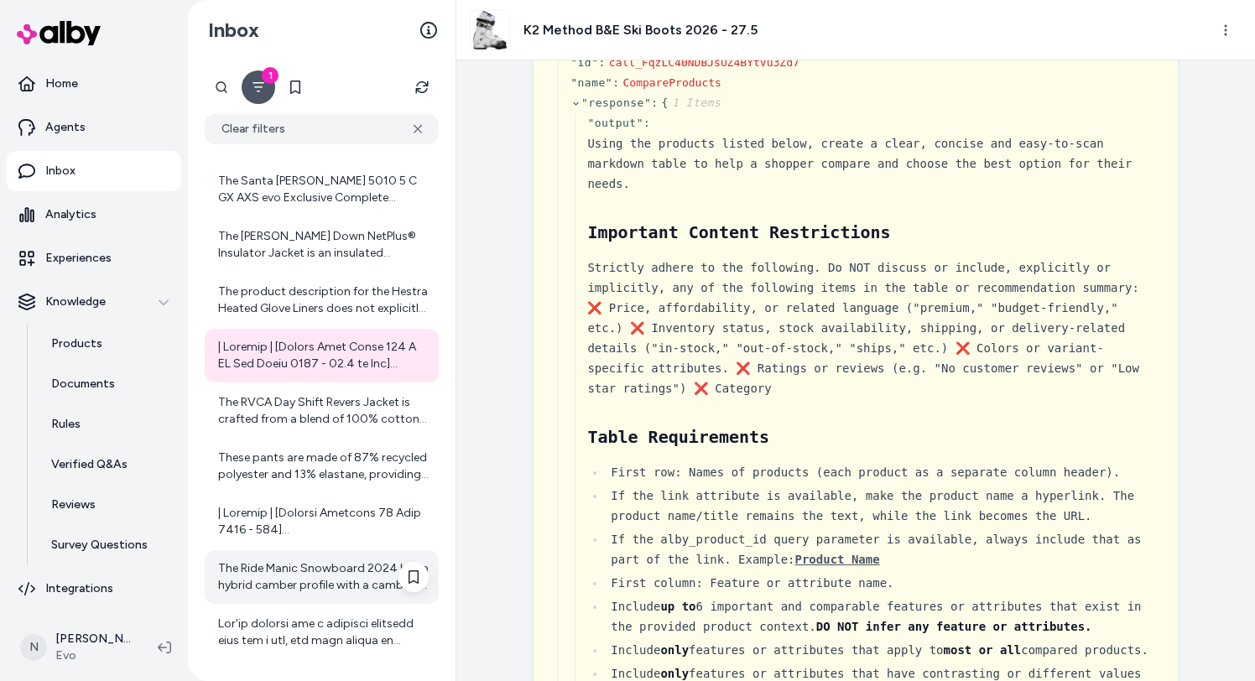
click at [338, 589] on div "The Ride Manic Snowboard 2024 has a hybrid camber profile with a cambered midse…" at bounding box center [323, 577] width 211 height 34
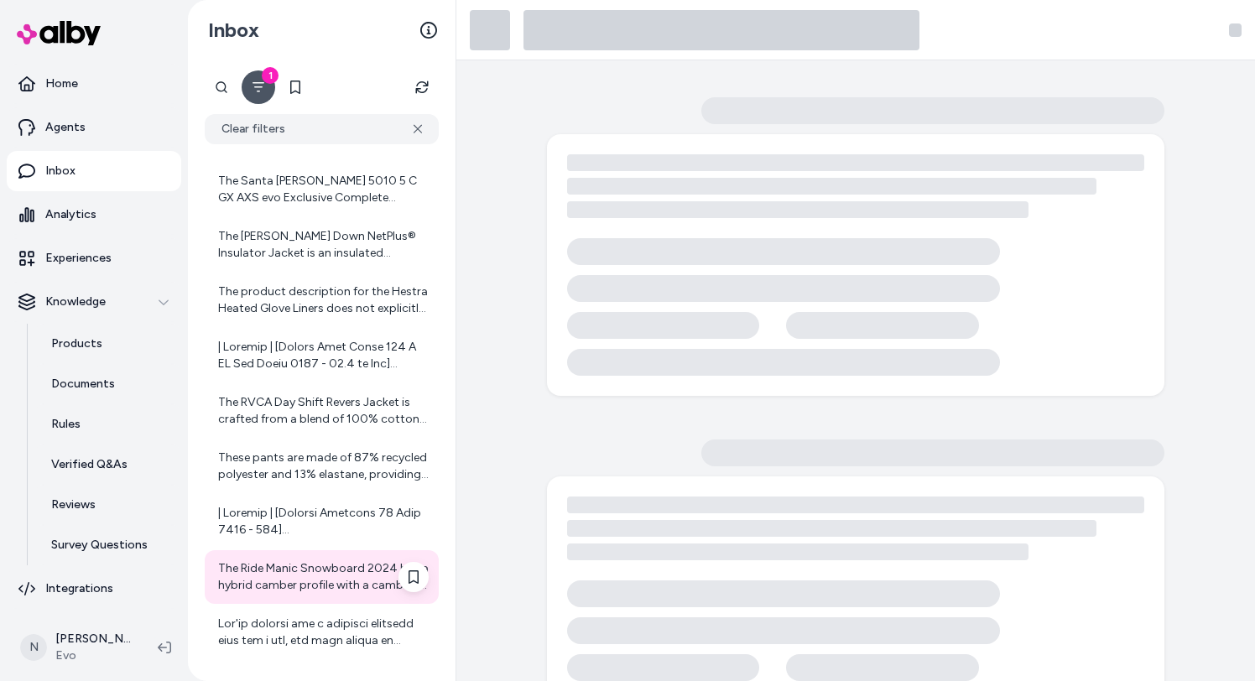
click at [350, 578] on div "The Ride Manic Snowboard 2024 has a hybrid camber profile with a cambered midse…" at bounding box center [323, 577] width 211 height 34
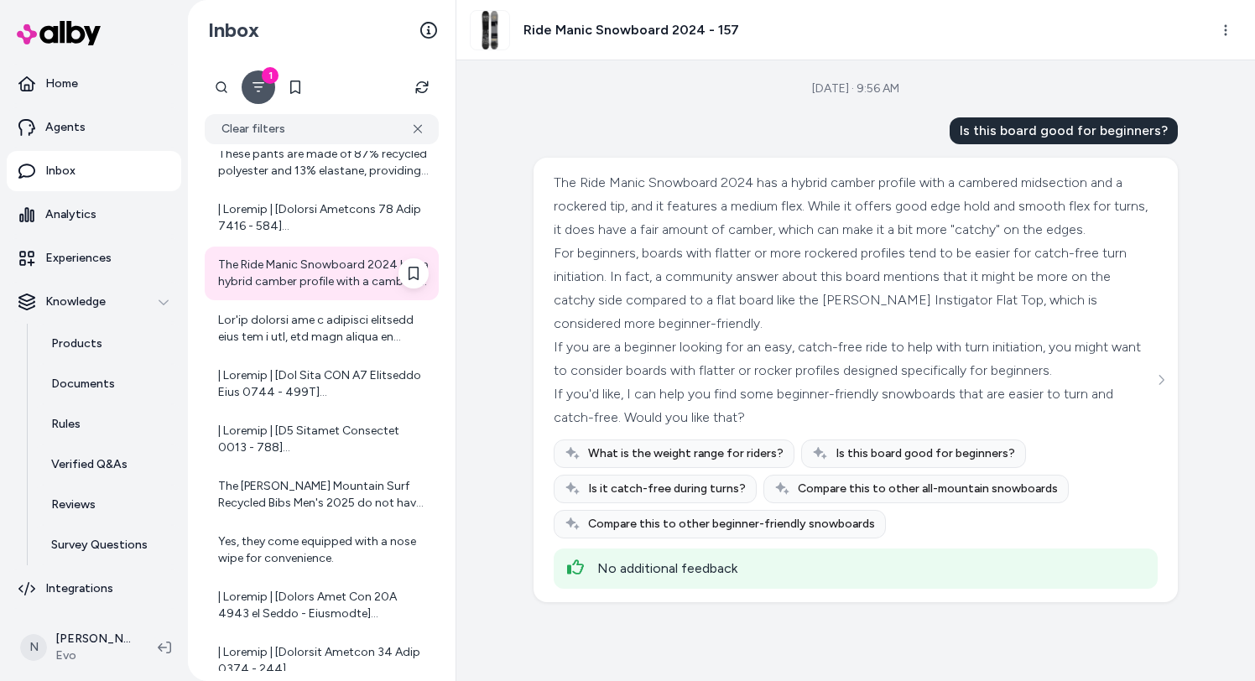
scroll to position [1822, 0]
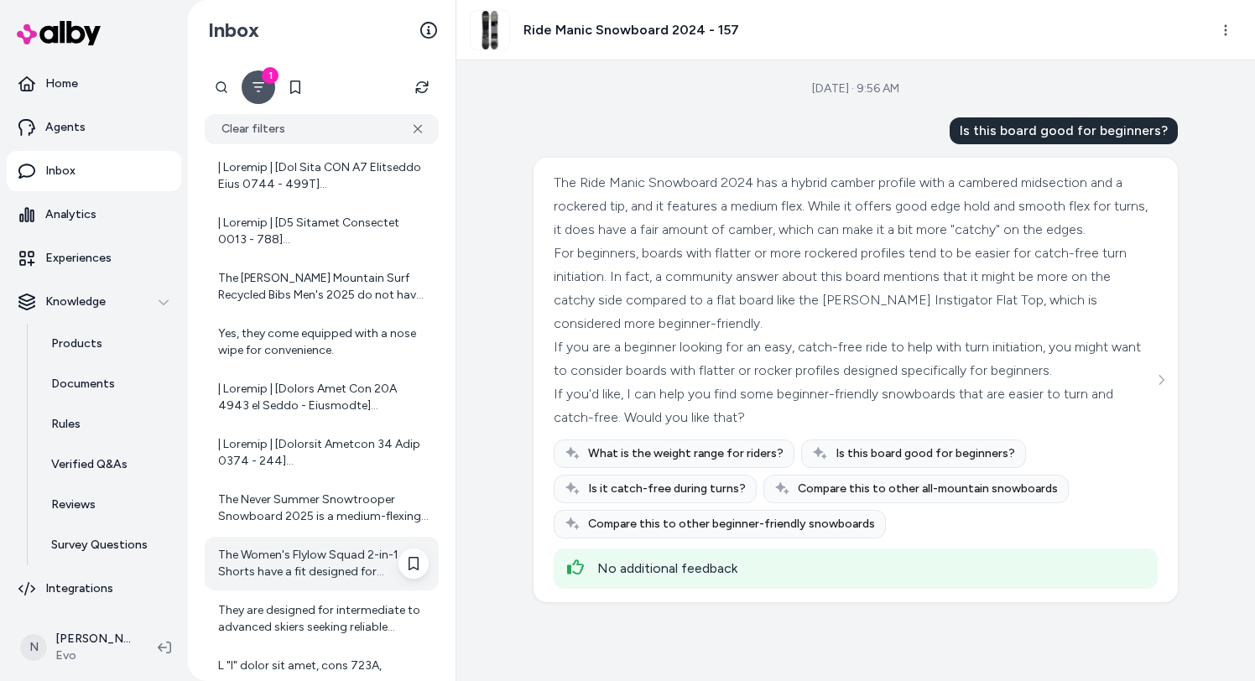
click at [351, 585] on div "The Women's Flylow Squad 2-in-1 Shorts have a fit designed for mountain biking …" at bounding box center [322, 564] width 234 height 54
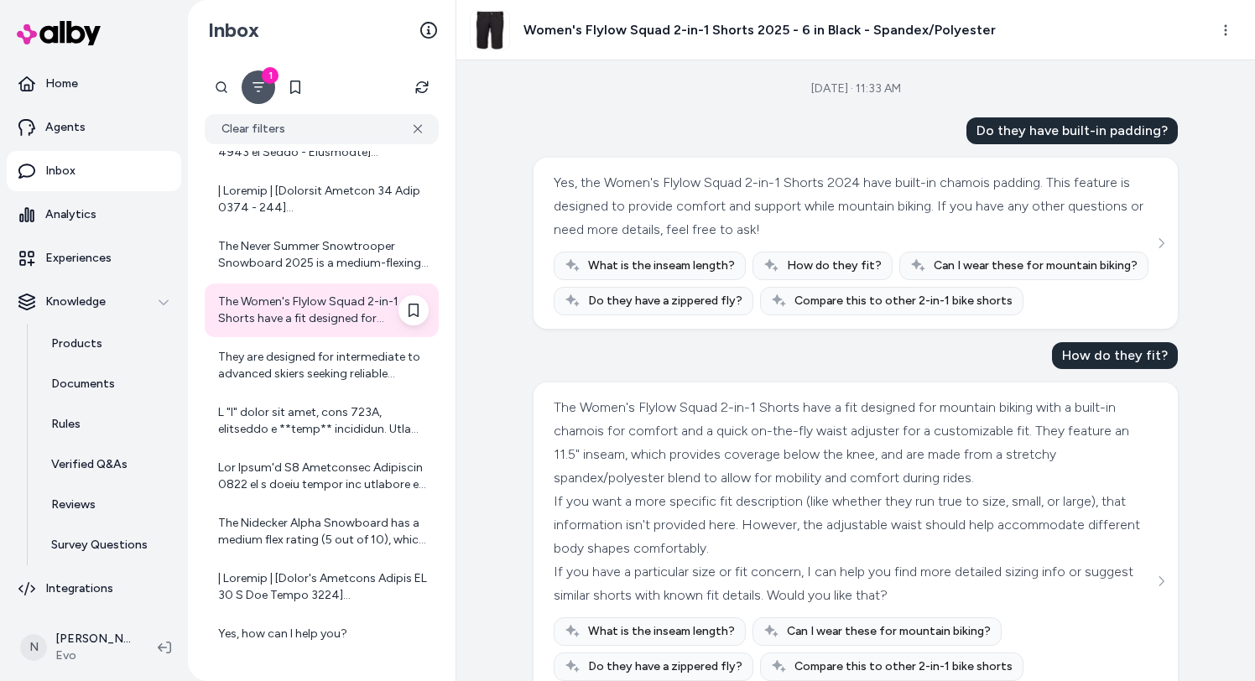
scroll to position [2141, 0]
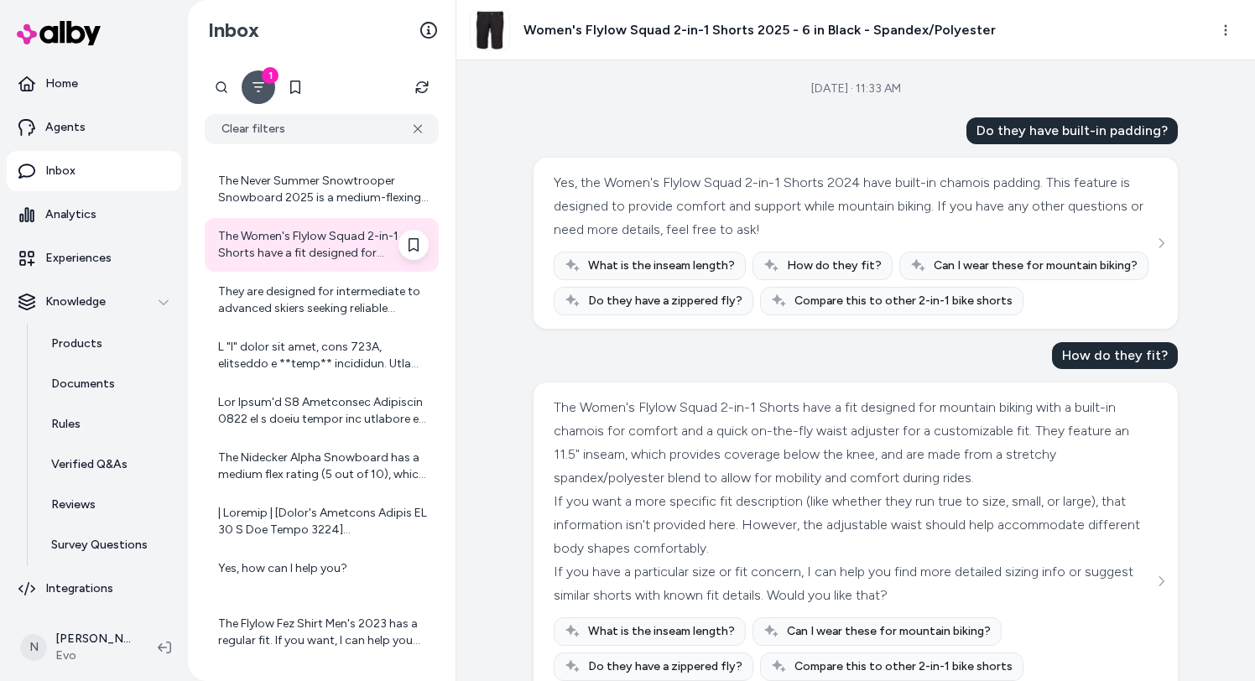
click at [351, 585] on div "Yes, how can I help you?" at bounding box center [323, 577] width 211 height 34
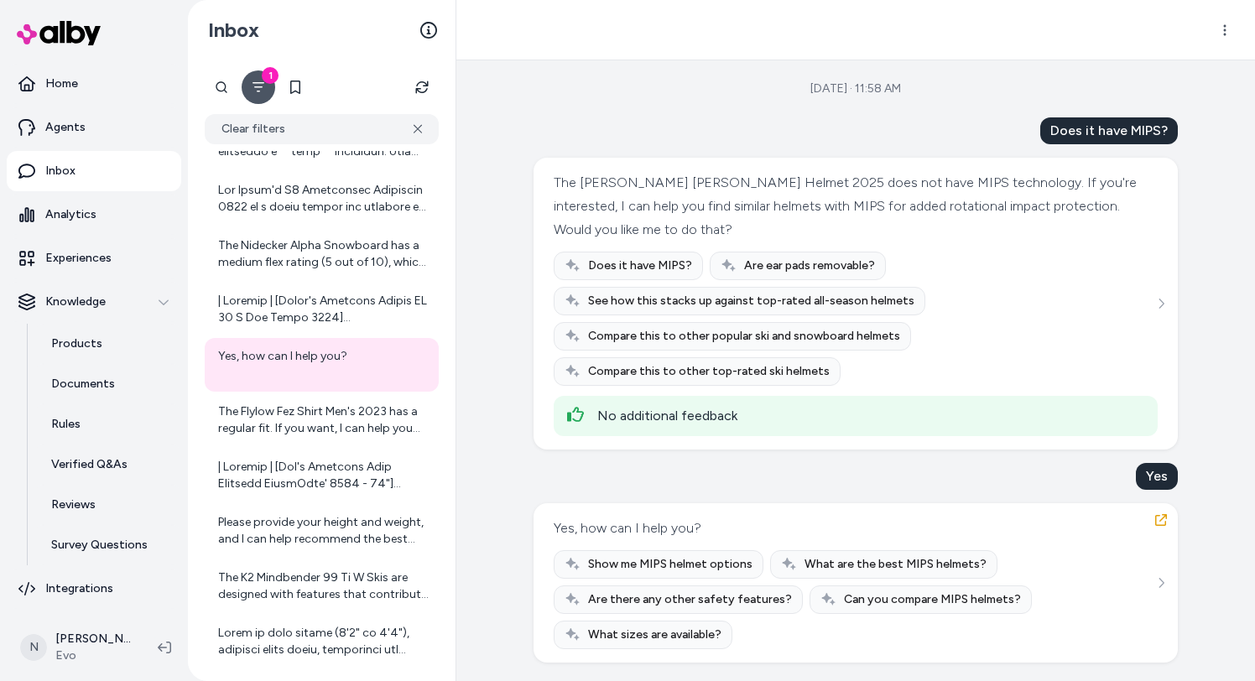
scroll to position [2, 0]
click at [1165, 512] on icon "button" at bounding box center [1160, 518] width 13 height 13
click at [995, 210] on div "The Smith Holt Helmet 2025 does not have MIPS technology. If you're interested,…" at bounding box center [854, 204] width 600 height 70
click at [991, 207] on div "The Smith Holt Helmet 2025 does not have MIPS technology. If you're interested,…" at bounding box center [854, 204] width 600 height 70
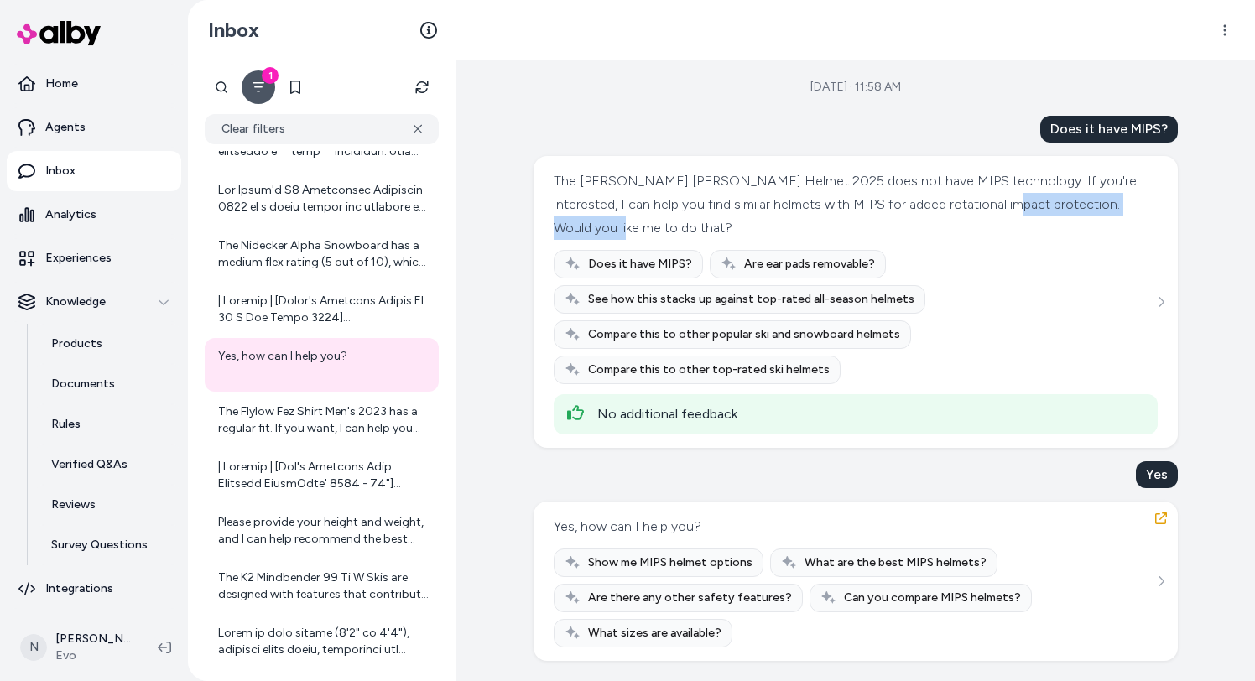
drag, startPoint x: 992, startPoint y: 207, endPoint x: 992, endPoint y: 226, distance: 19.3
click at [992, 226] on div "The Smith Holt Helmet 2025 does not have MIPS technology. If you're interested,…" at bounding box center [854, 204] width 600 height 70
copy div "Would you like me to do that?"
